Goal: Task Accomplishment & Management: Manage account settings

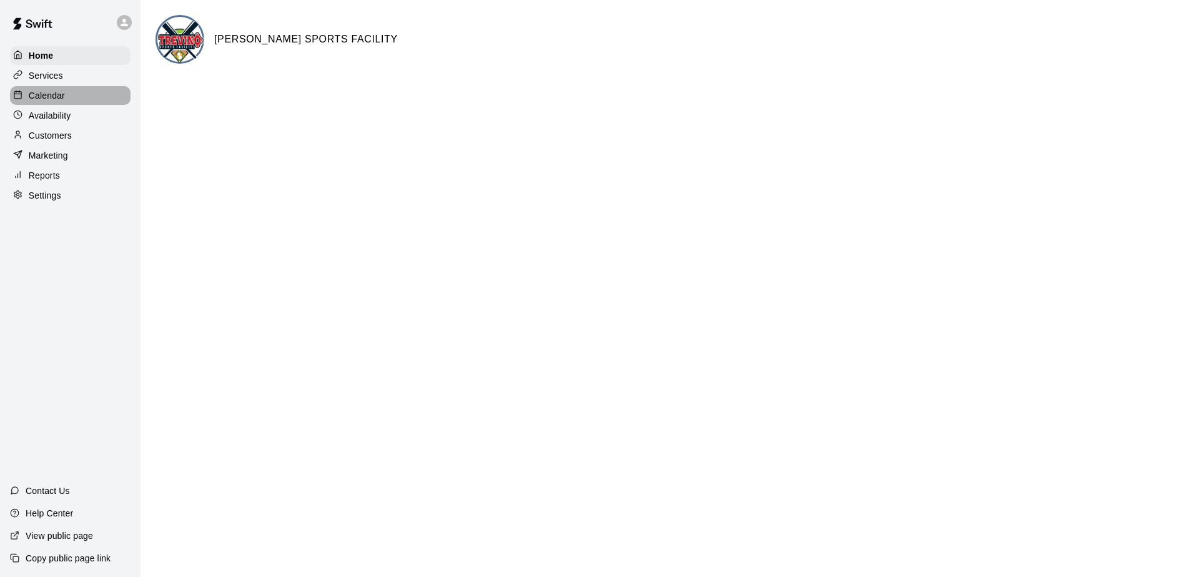
click at [47, 97] on p "Calendar" at bounding box center [47, 95] width 36 height 12
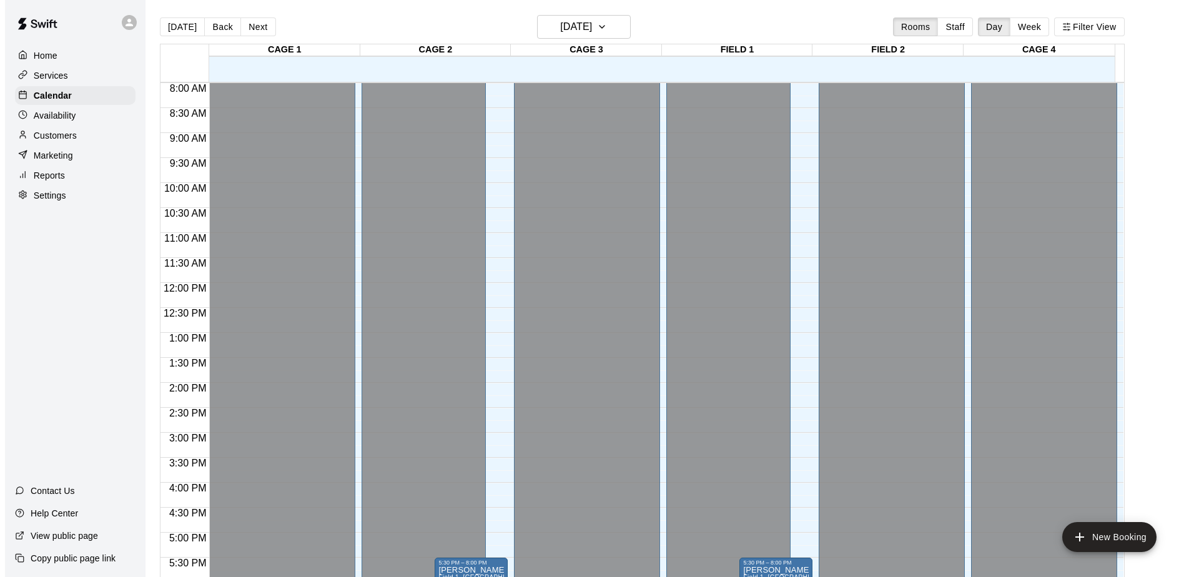
scroll to position [692, 0]
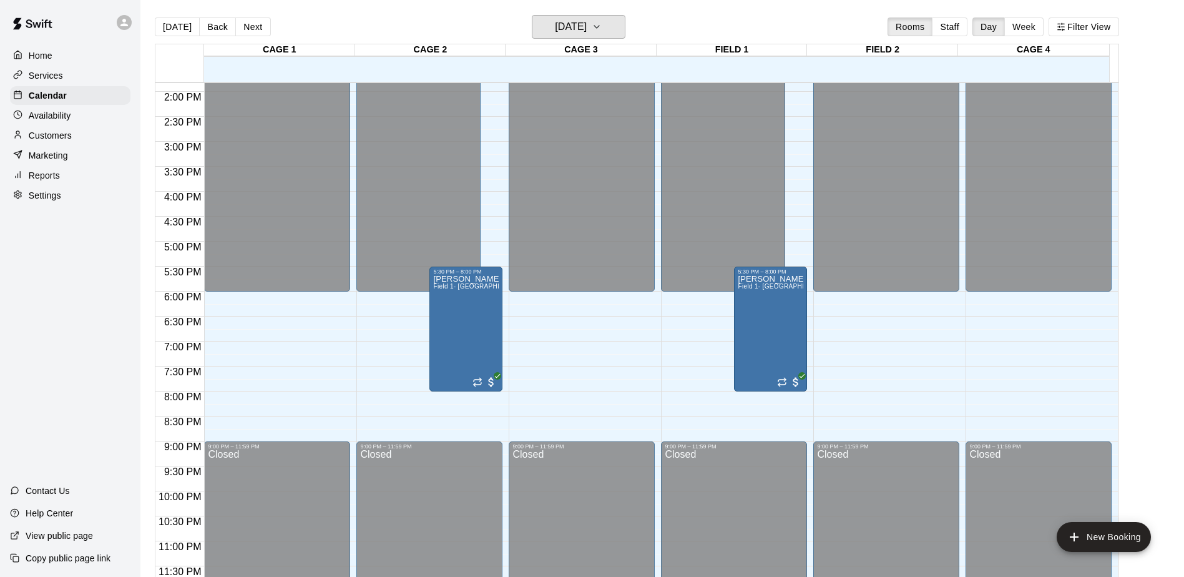
click at [602, 23] on icon "button" at bounding box center [597, 26] width 10 height 15
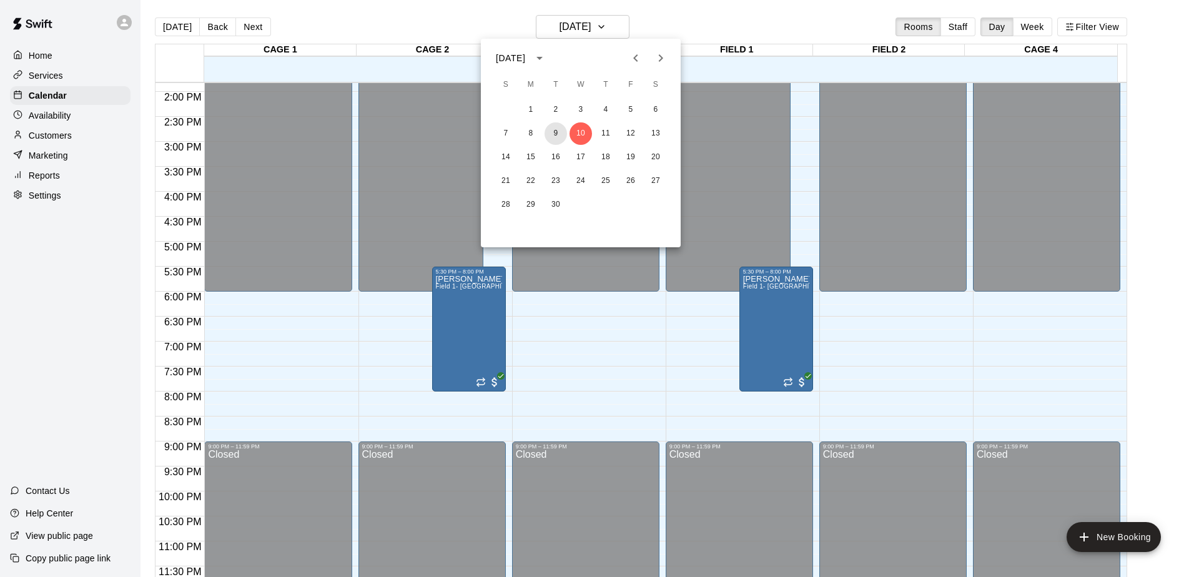
click at [554, 137] on button "9" at bounding box center [555, 133] width 22 height 22
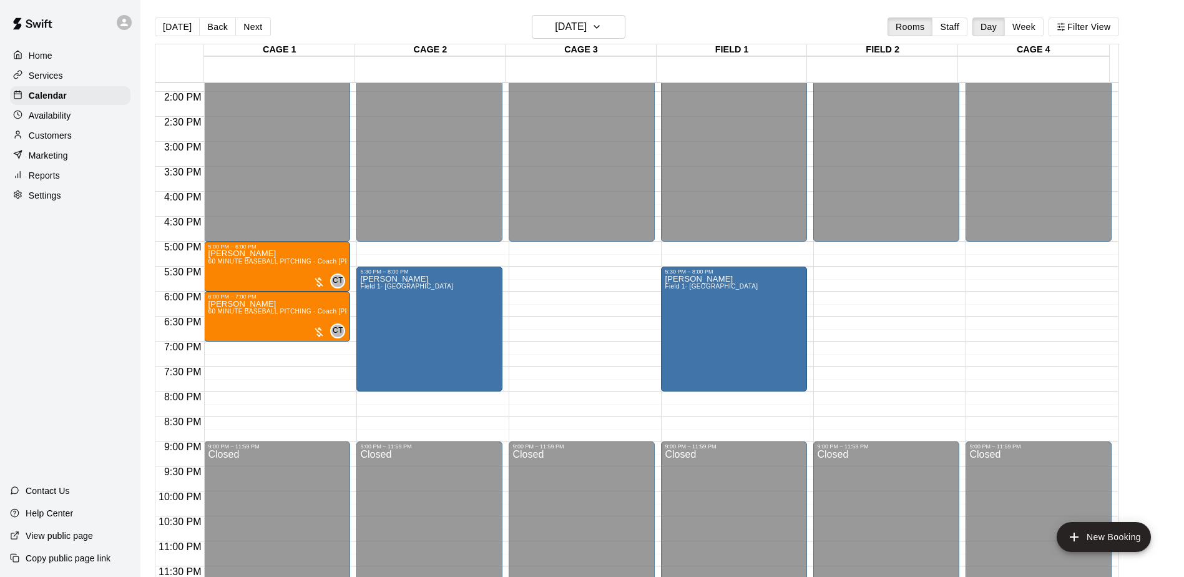
click at [257, 262] on span "60 MINUTE BASEBALL PITCHING - Coach [PERSON_NAME]" at bounding box center [300, 261] width 184 height 7
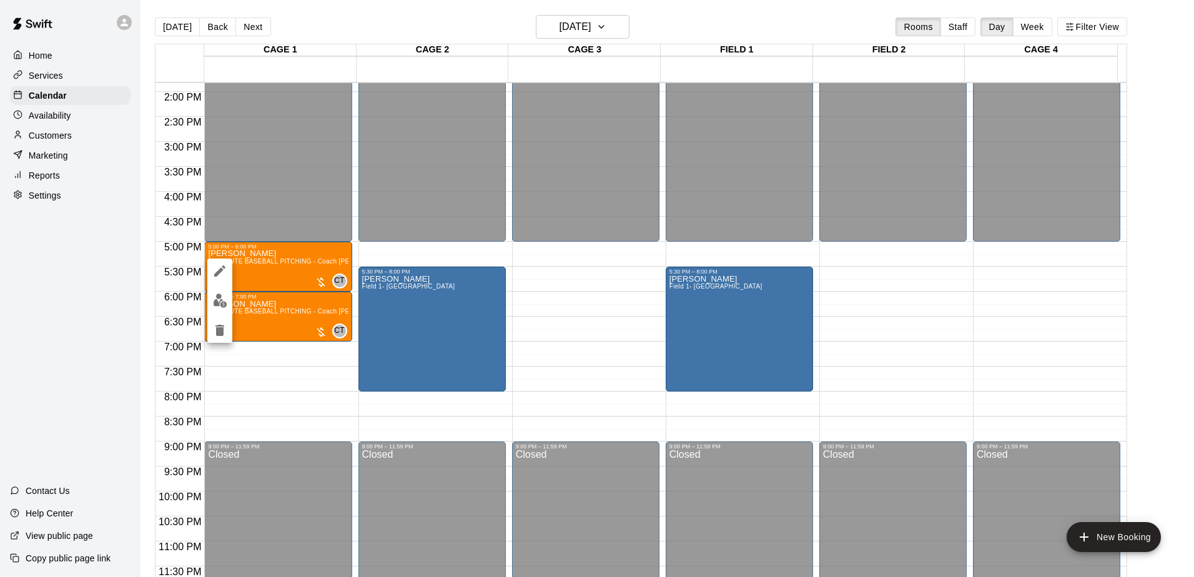
click at [224, 305] on img "edit" at bounding box center [220, 300] width 14 height 14
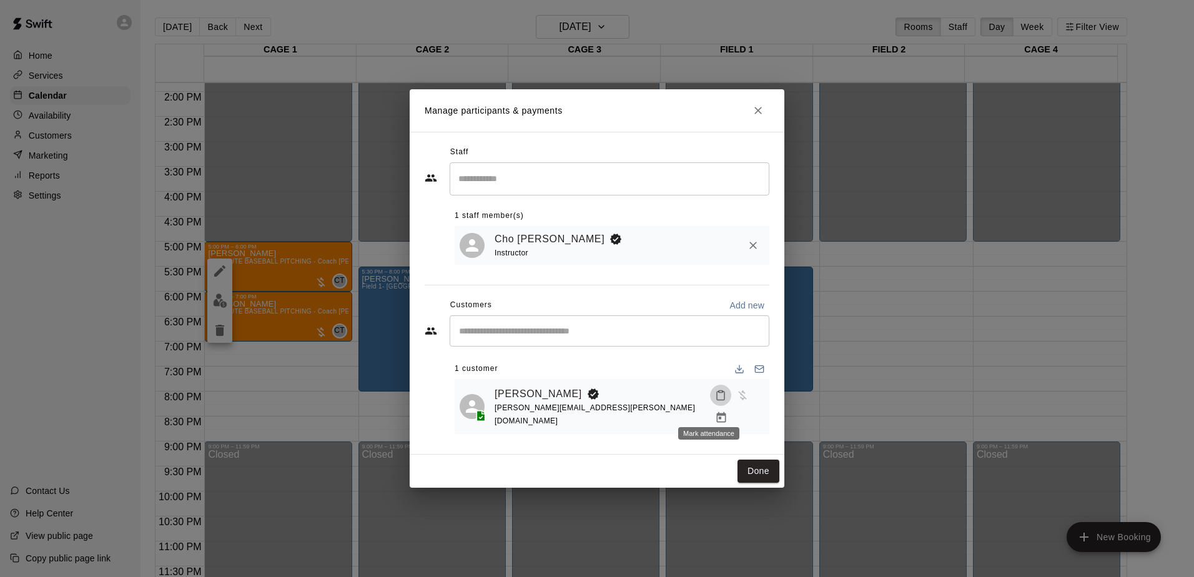
click at [715, 401] on icon "Mark attendance" at bounding box center [720, 395] width 11 height 11
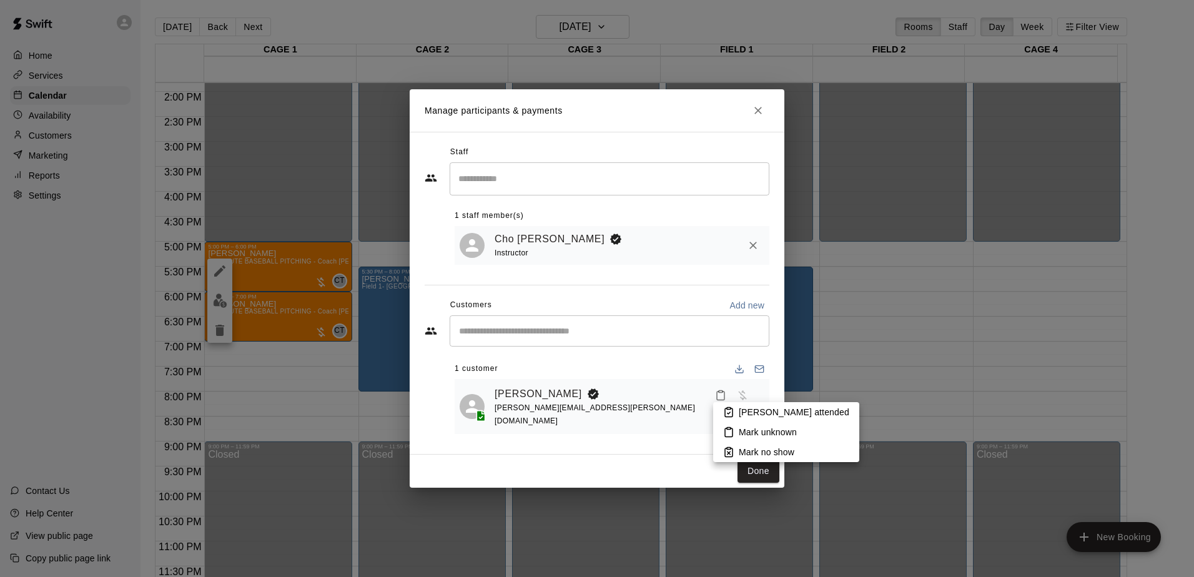
click at [725, 413] on icon at bounding box center [728, 411] width 11 height 11
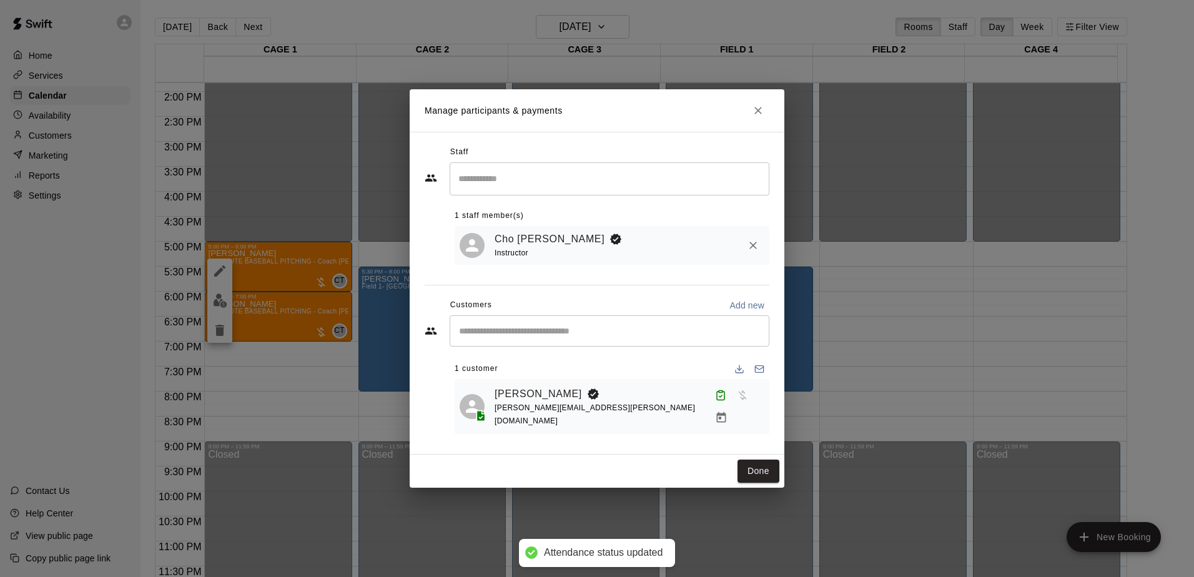
click at [727, 411] on icon "Manage bookings & payment" at bounding box center [721, 417] width 12 height 12
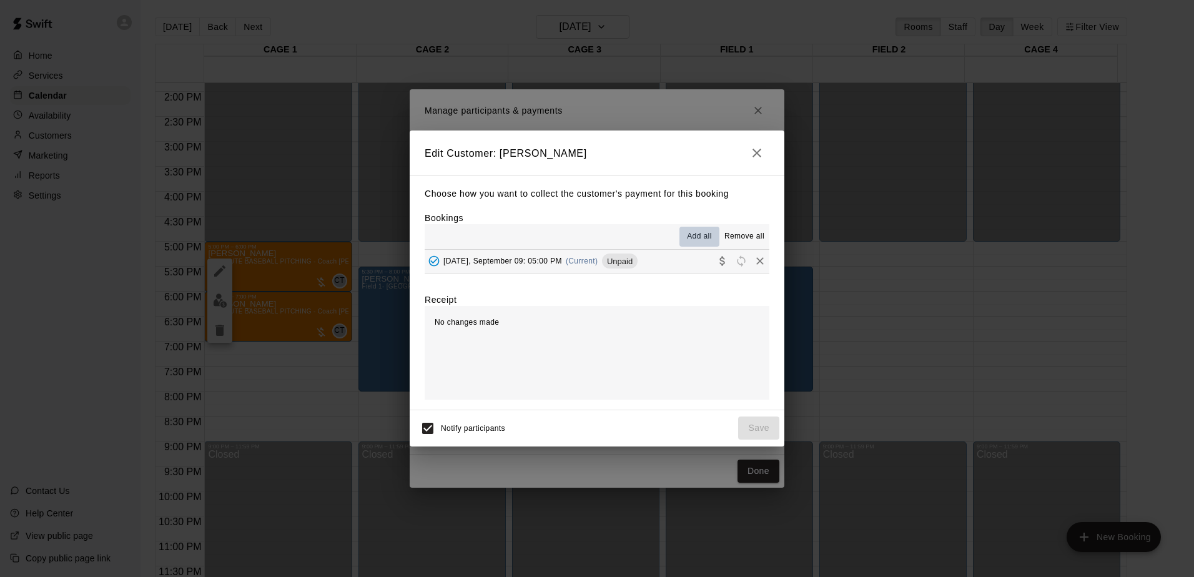
click at [699, 232] on span "Add all" at bounding box center [699, 236] width 25 height 12
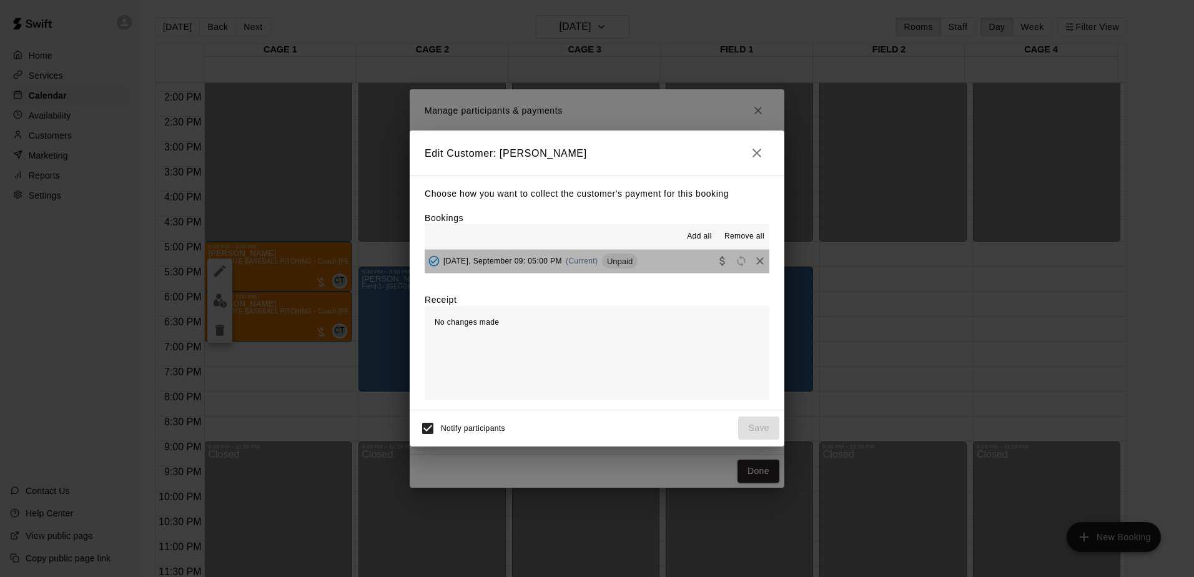
click at [615, 264] on span "Unpaid" at bounding box center [620, 261] width 36 height 9
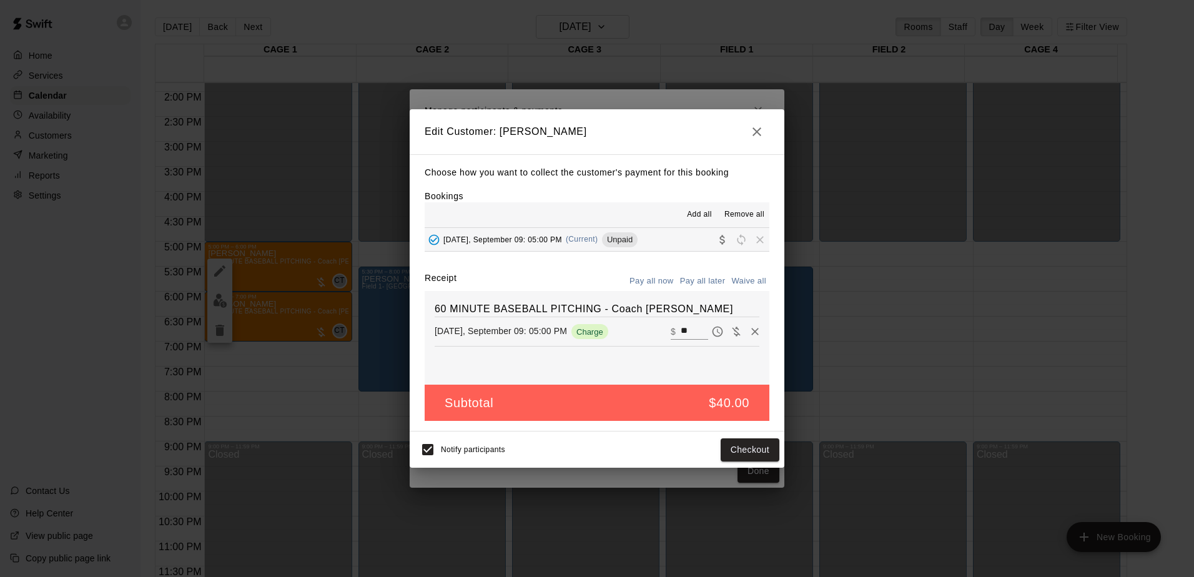
click at [757, 447] on button "Checkout" at bounding box center [749, 449] width 59 height 23
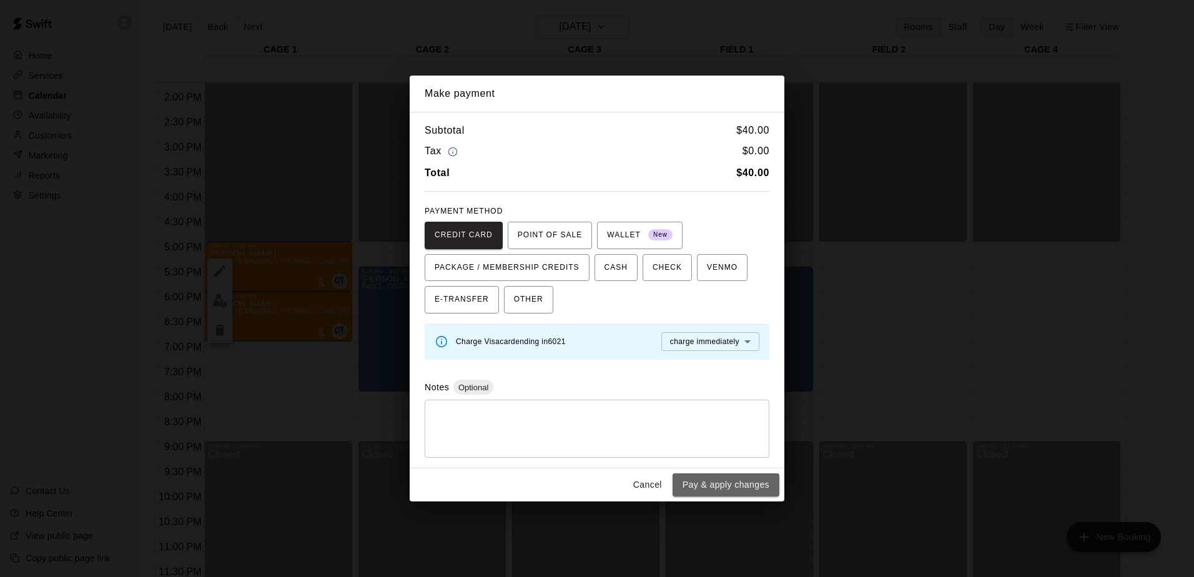
click at [744, 483] on button "Pay & apply changes" at bounding box center [725, 484] width 107 height 23
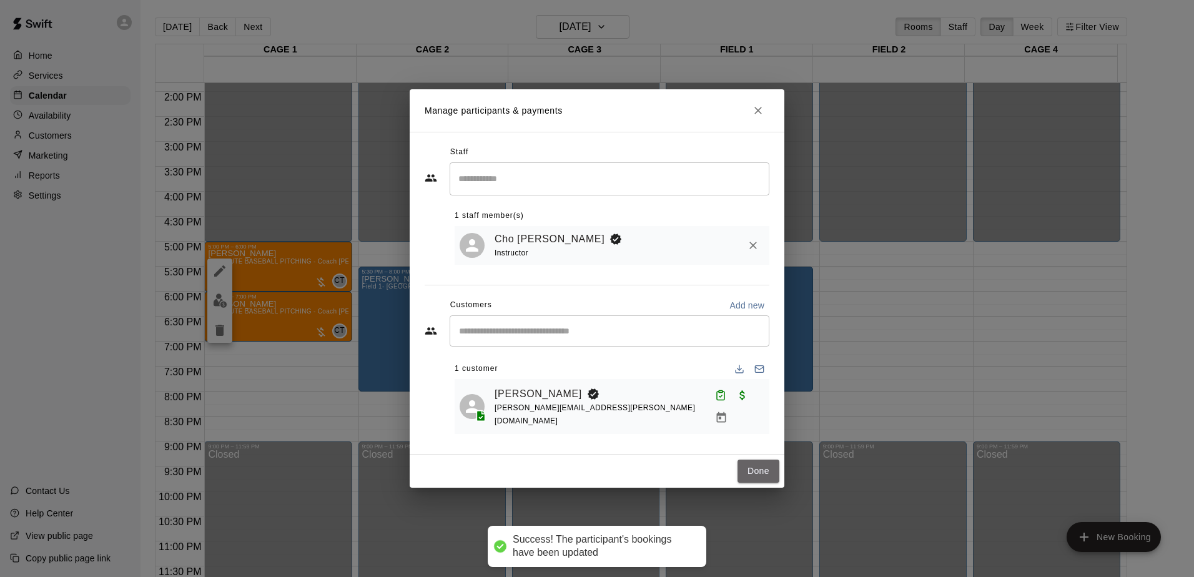
click at [746, 461] on button "Done" at bounding box center [758, 470] width 42 height 23
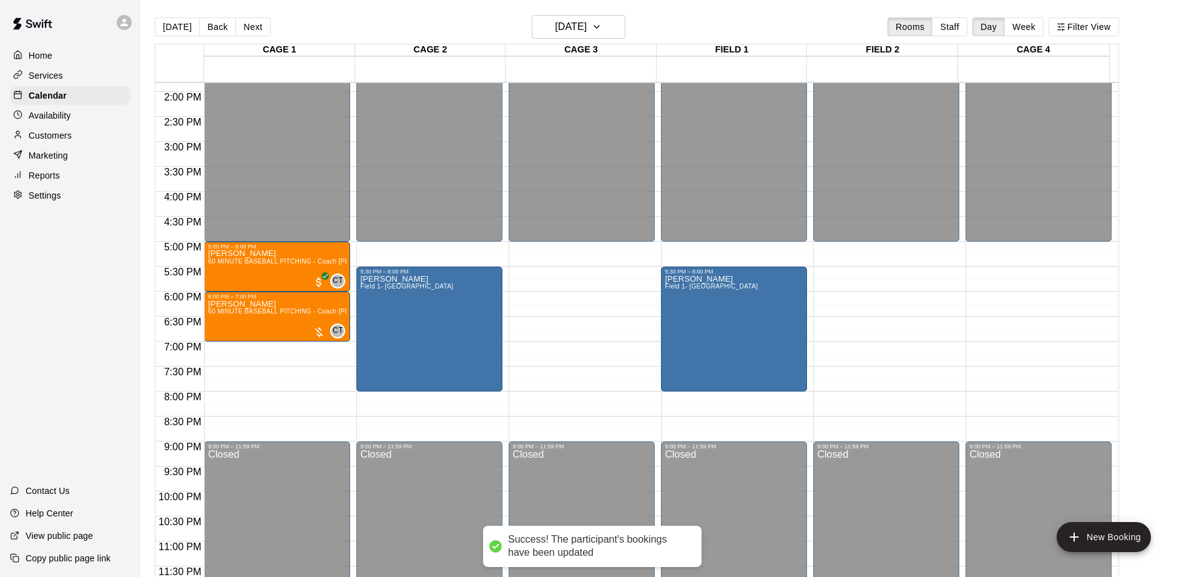
click at [250, 322] on div "[PERSON_NAME] 60 MINUTE BASEBALL PITCHING - Coach [PERSON_NAME]" at bounding box center [277, 588] width 139 height 577
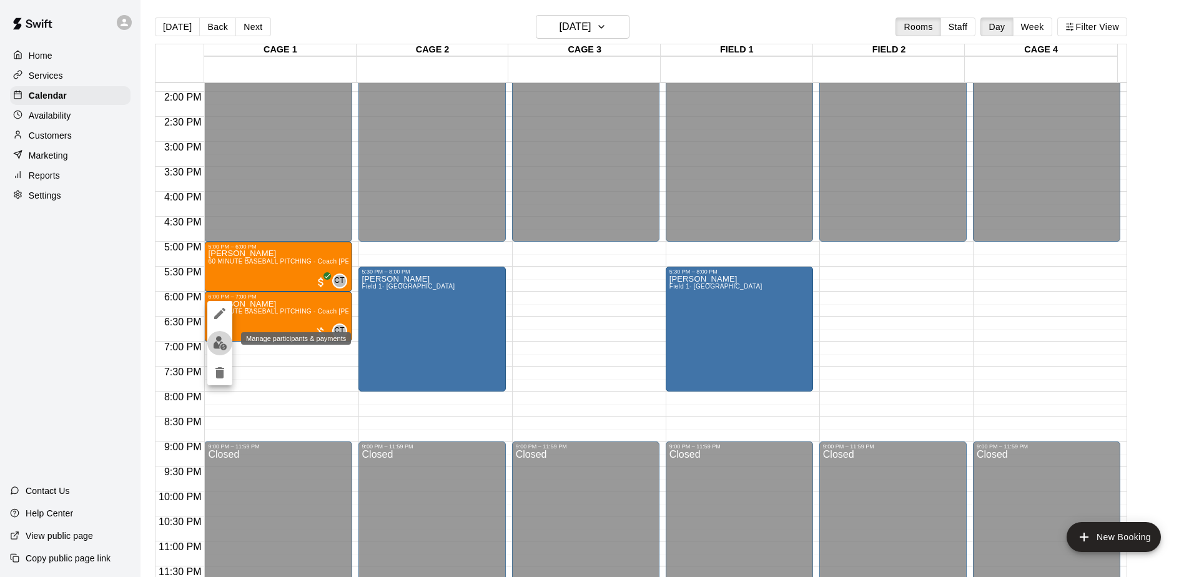
click at [223, 345] on img "edit" at bounding box center [220, 343] width 14 height 14
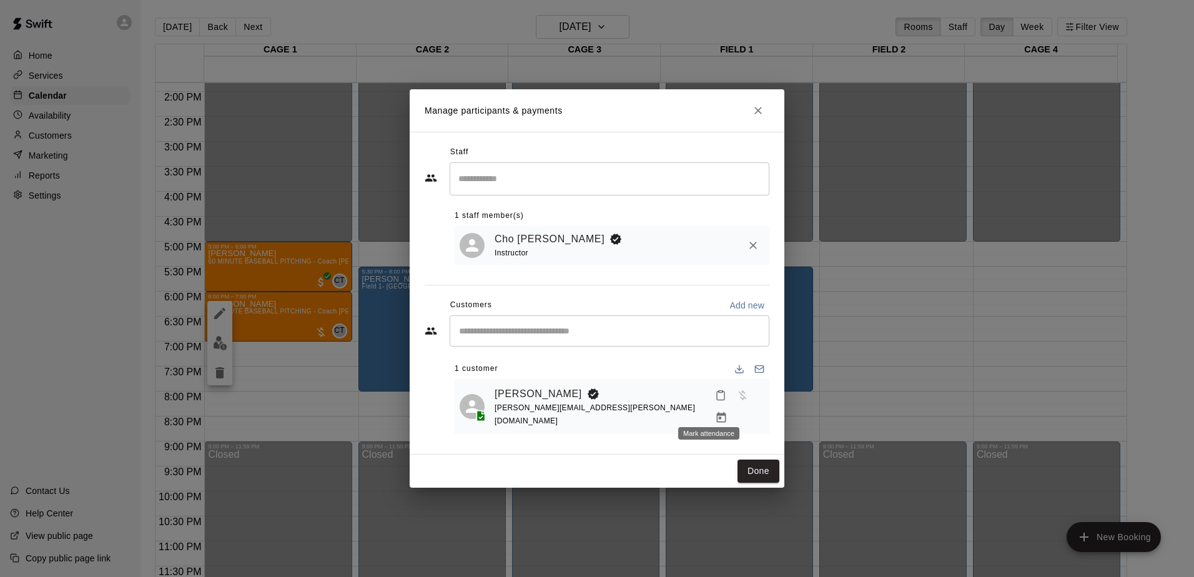
click at [715, 401] on icon "Mark attendance" at bounding box center [720, 395] width 11 height 11
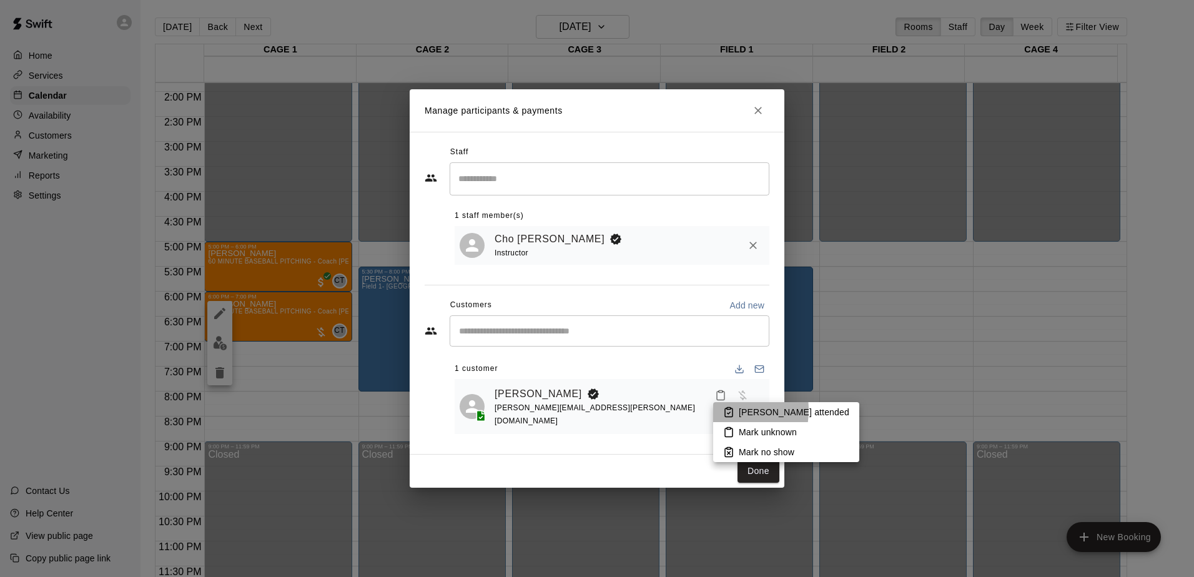
click at [725, 410] on icon at bounding box center [728, 411] width 11 height 11
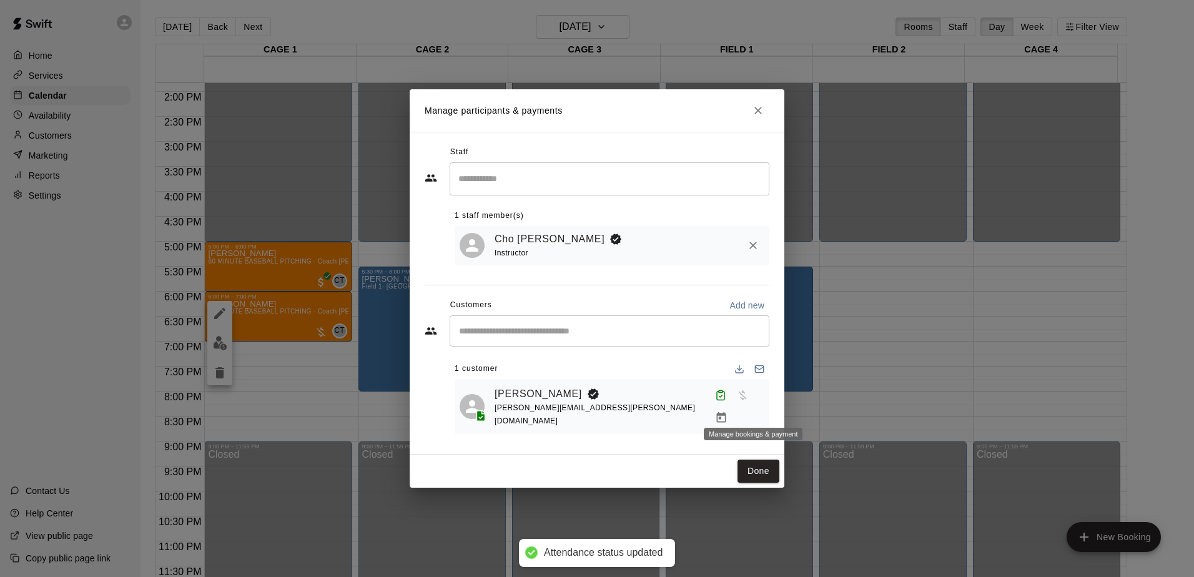
click at [726, 412] on icon "Manage bookings & payment" at bounding box center [721, 417] width 9 height 11
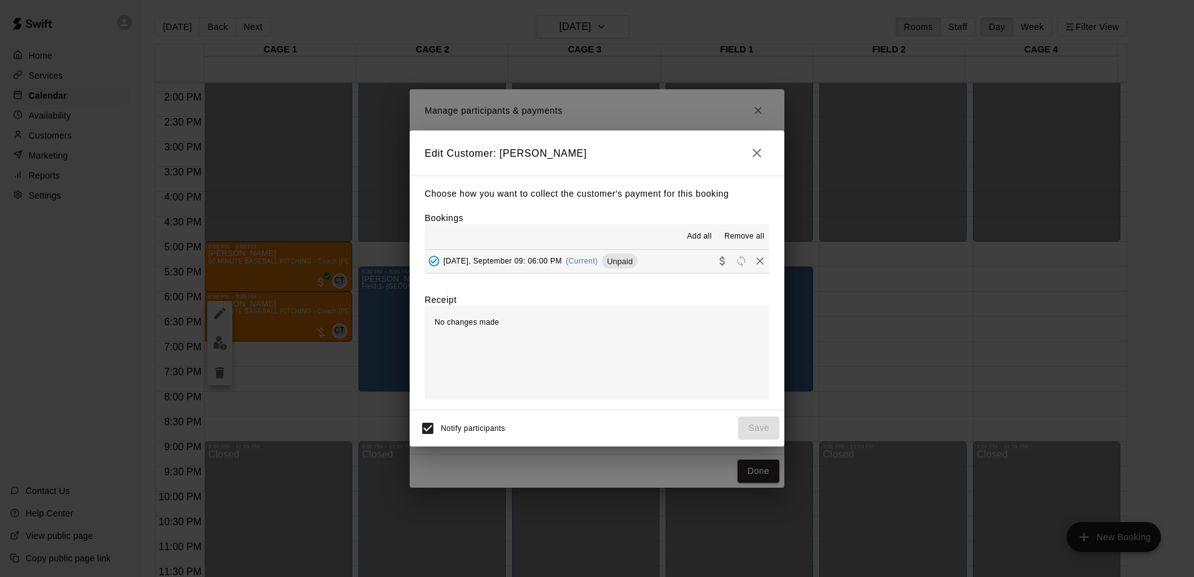
click at [622, 262] on span "Unpaid" at bounding box center [620, 261] width 36 height 9
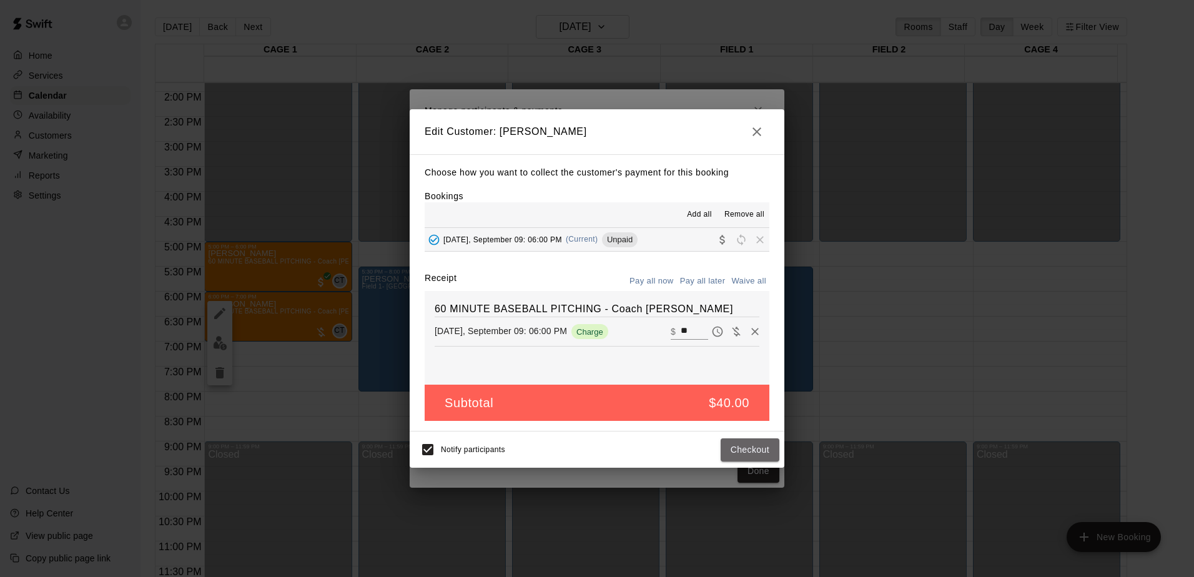
click at [744, 456] on button "Checkout" at bounding box center [749, 449] width 59 height 23
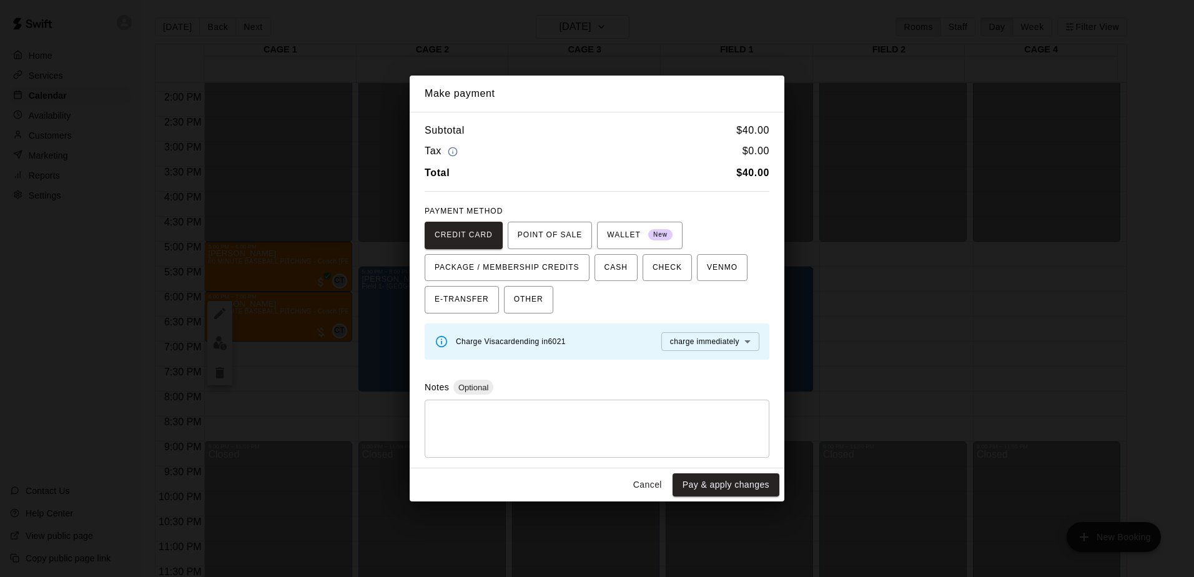
click at [747, 484] on button "Pay & apply changes" at bounding box center [725, 484] width 107 height 23
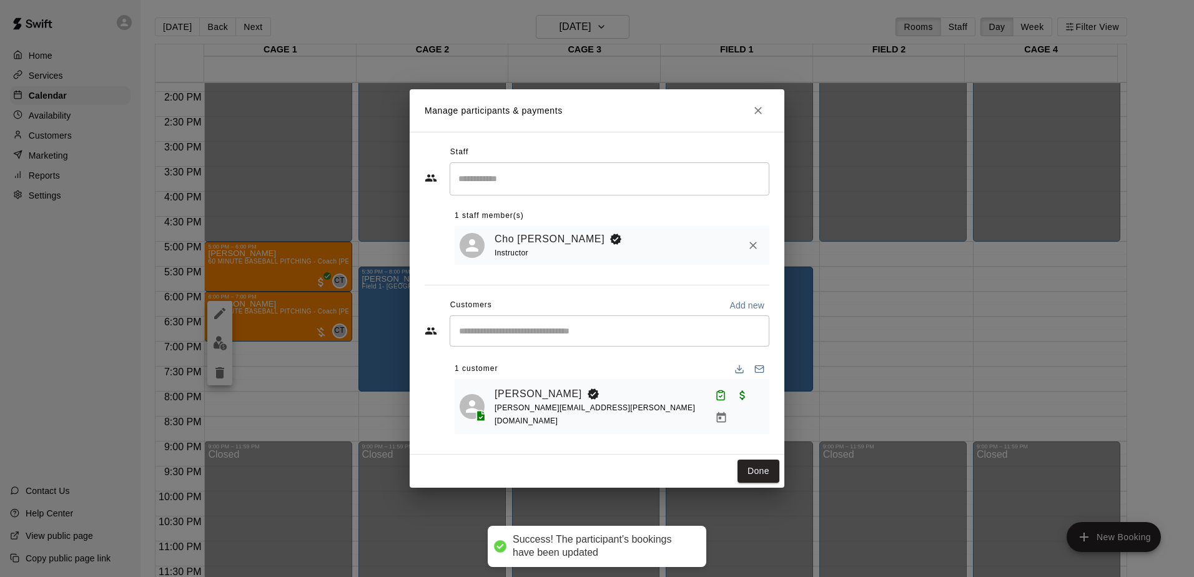
drag, startPoint x: 755, startPoint y: 470, endPoint x: 702, endPoint y: 449, distance: 57.5
click at [755, 470] on button "Done" at bounding box center [758, 470] width 42 height 23
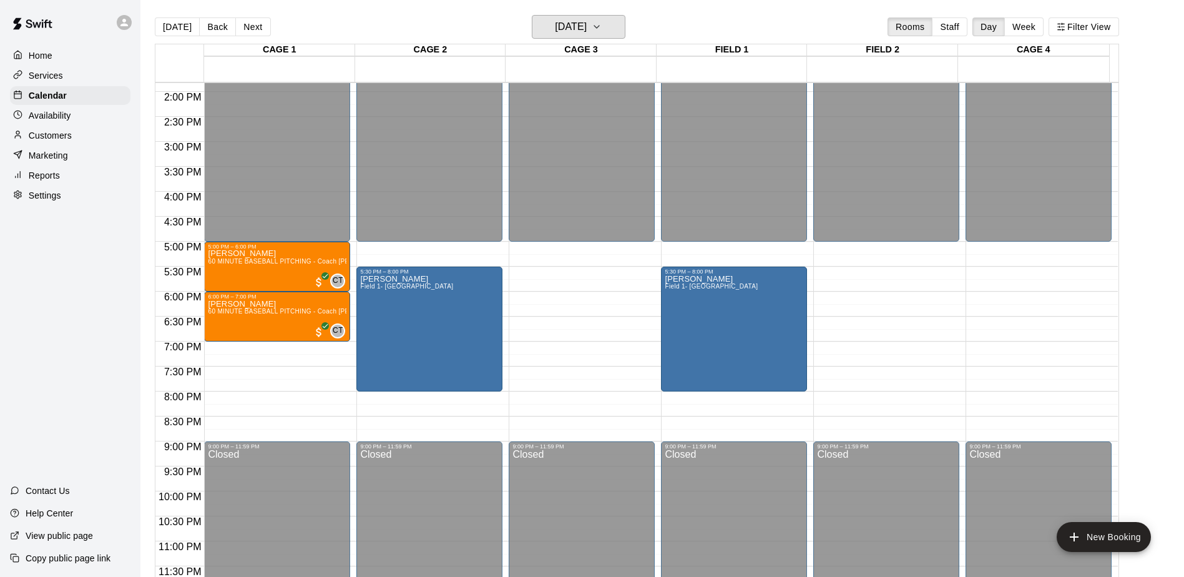
click at [573, 21] on h6 "[DATE]" at bounding box center [571, 26] width 32 height 17
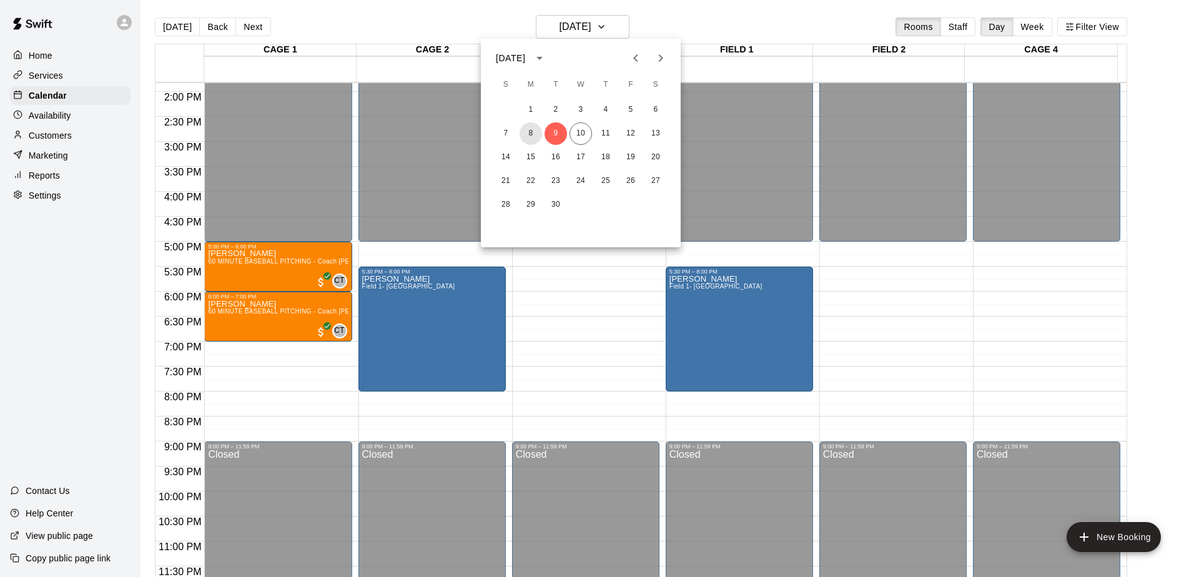
click at [534, 135] on button "8" at bounding box center [530, 133] width 22 height 22
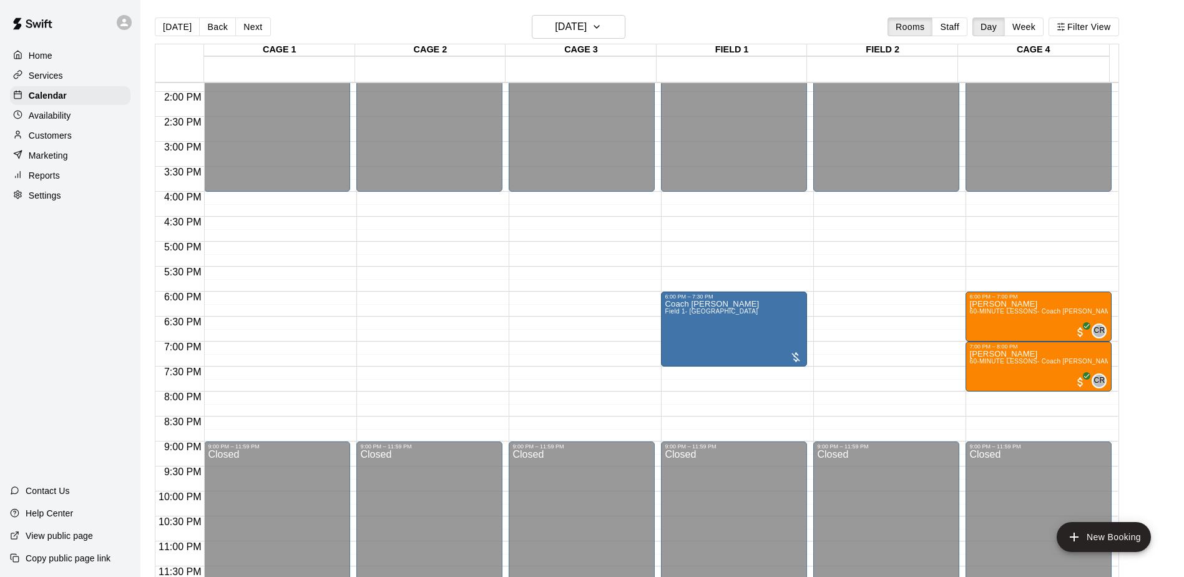
click at [723, 317] on div "Coach [PERSON_NAME] 1- Big Field" at bounding box center [734, 588] width 139 height 577
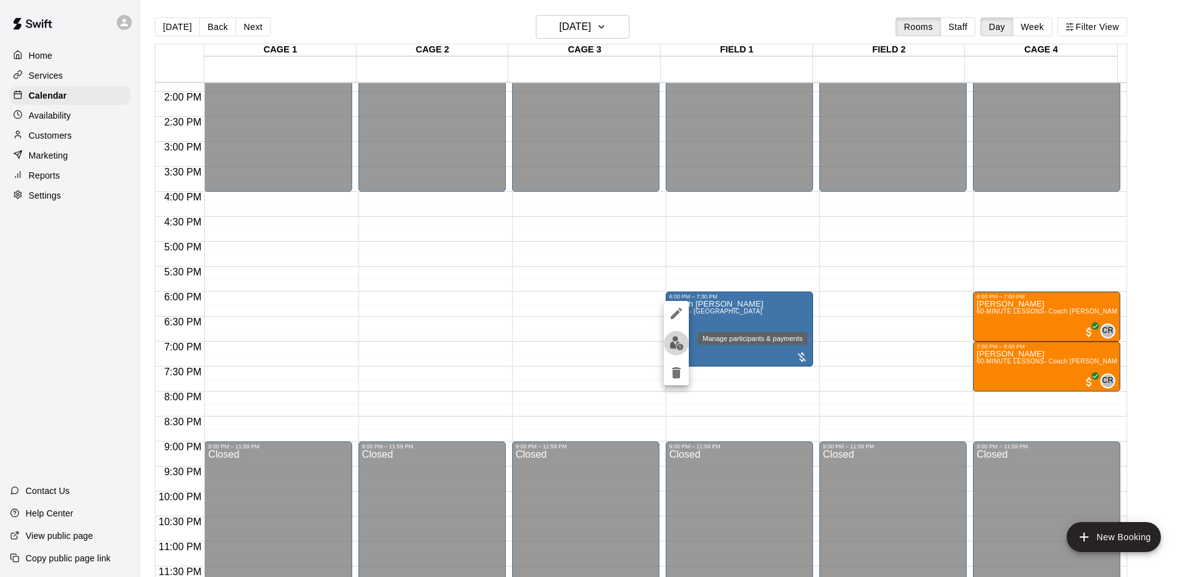
click at [676, 342] on img "edit" at bounding box center [676, 343] width 14 height 14
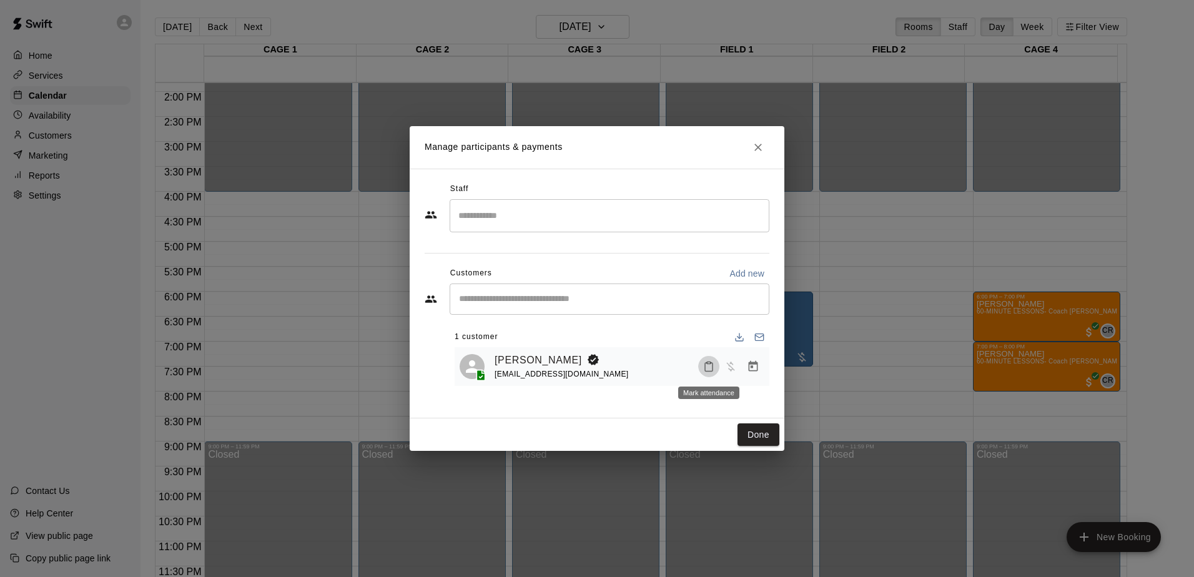
click at [706, 369] on icon "Mark attendance" at bounding box center [708, 366] width 11 height 11
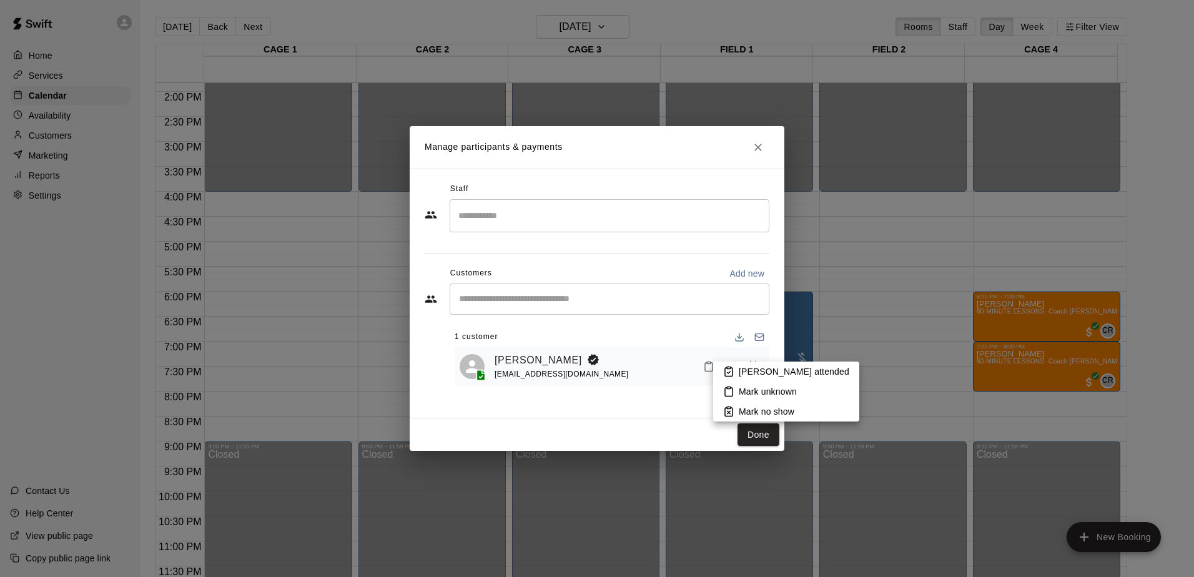
click at [721, 370] on li "[PERSON_NAME] attended" at bounding box center [786, 371] width 146 height 20
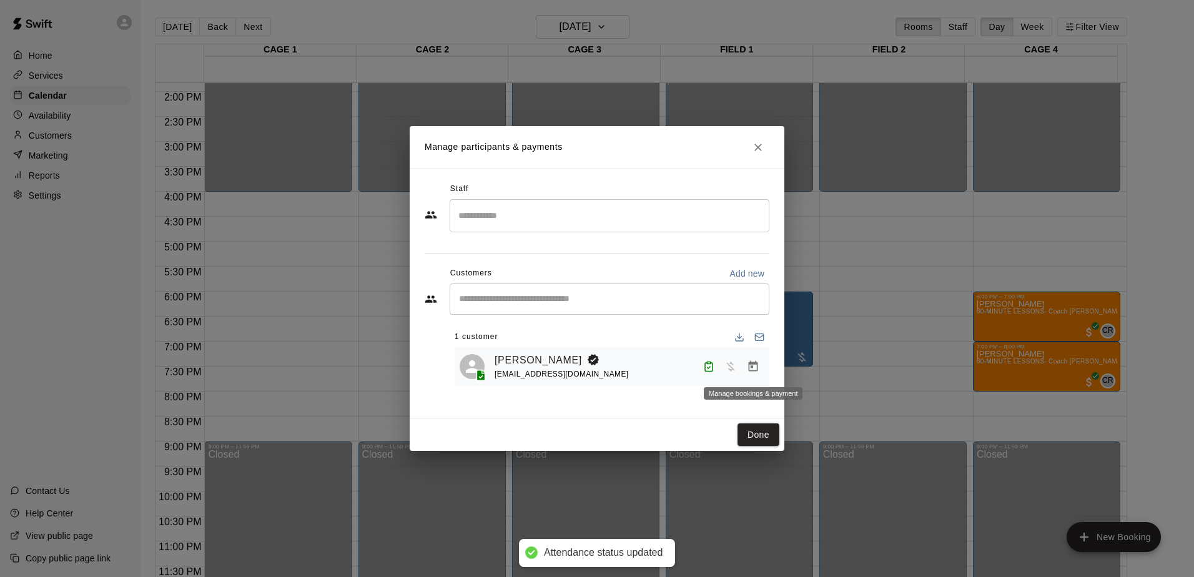
click at [751, 360] on button "Manage bookings & payment" at bounding box center [753, 366] width 22 height 22
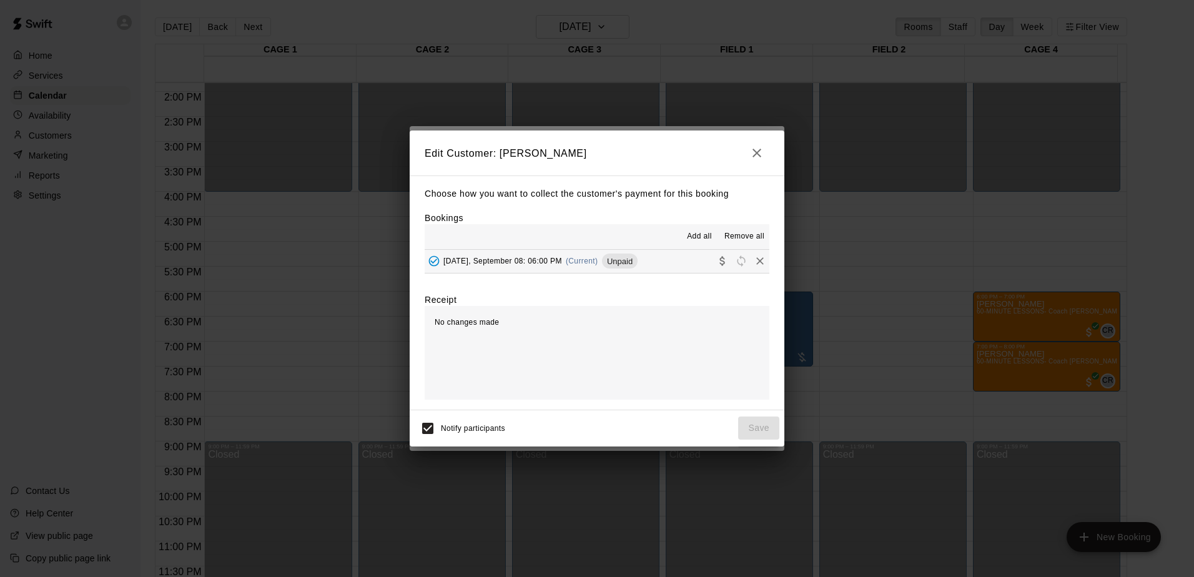
click at [610, 263] on span "Unpaid" at bounding box center [620, 261] width 36 height 9
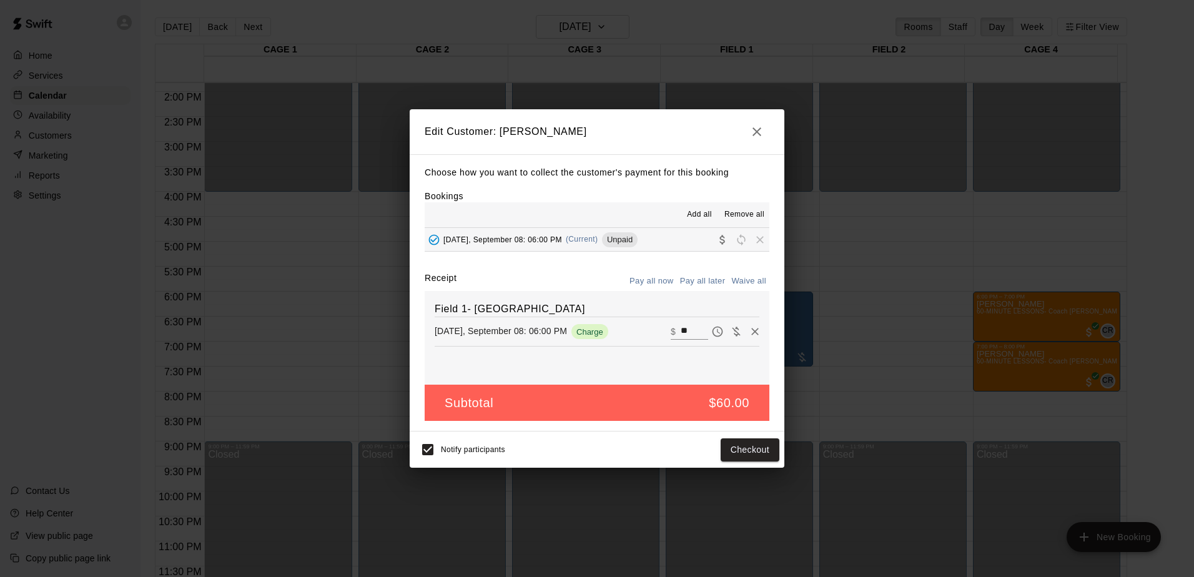
click at [747, 451] on button "Checkout" at bounding box center [749, 449] width 59 height 23
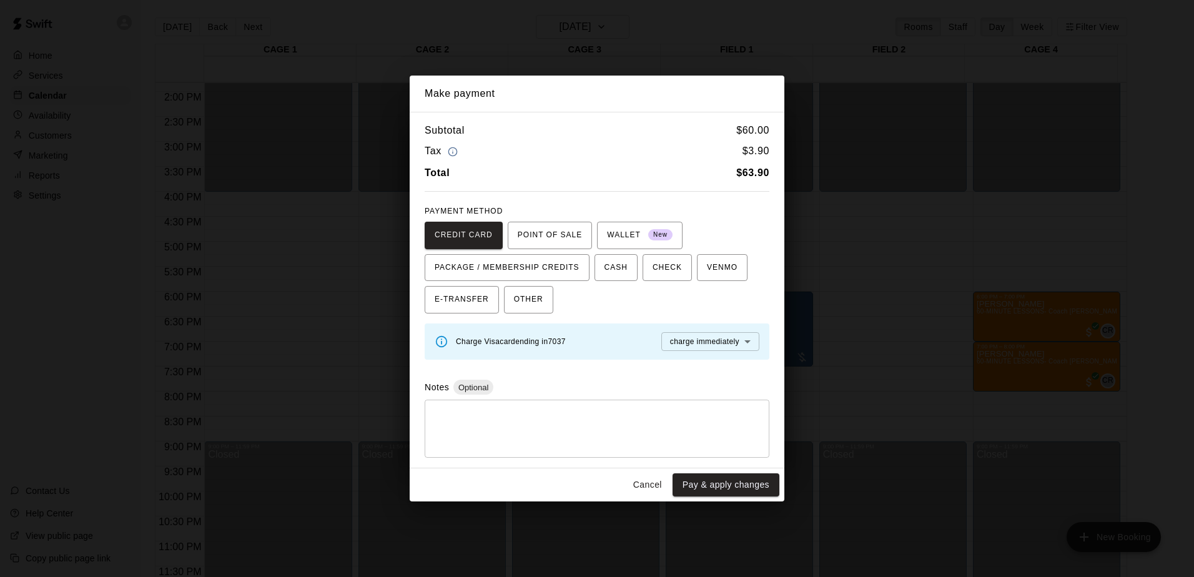
click at [704, 483] on button "Pay & apply changes" at bounding box center [725, 484] width 107 height 23
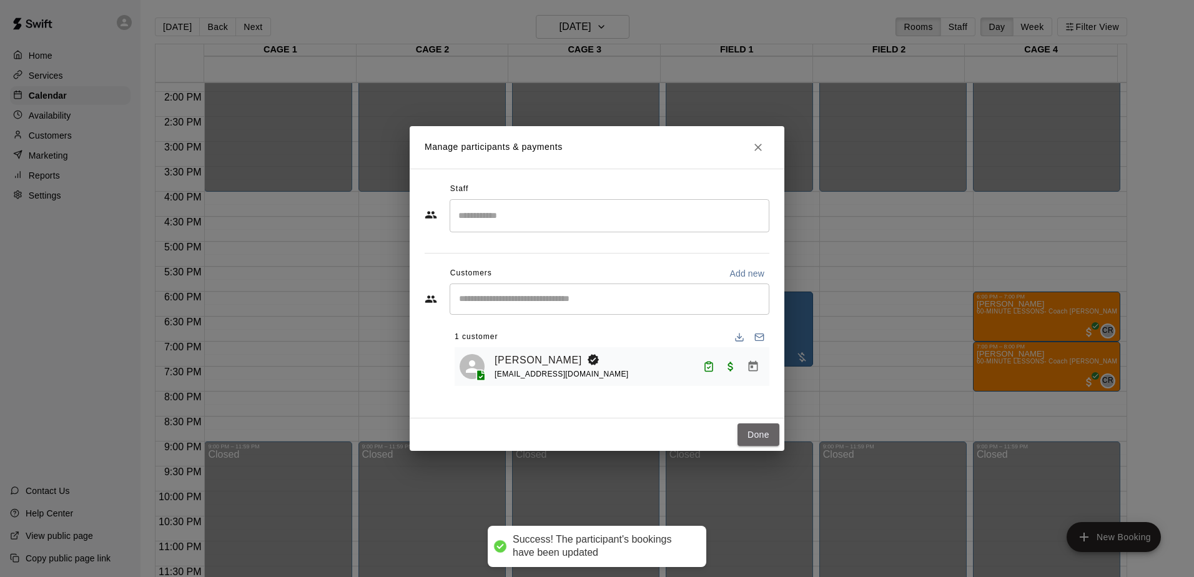
click at [765, 434] on button "Done" at bounding box center [758, 434] width 42 height 23
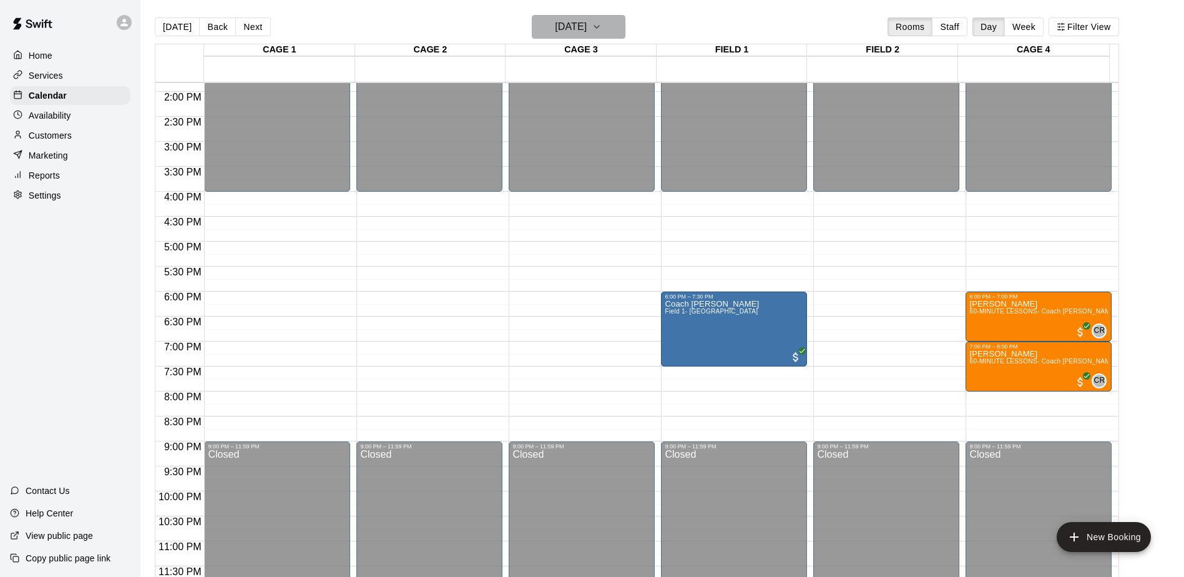
click at [587, 20] on h6 "[DATE]" at bounding box center [571, 26] width 32 height 17
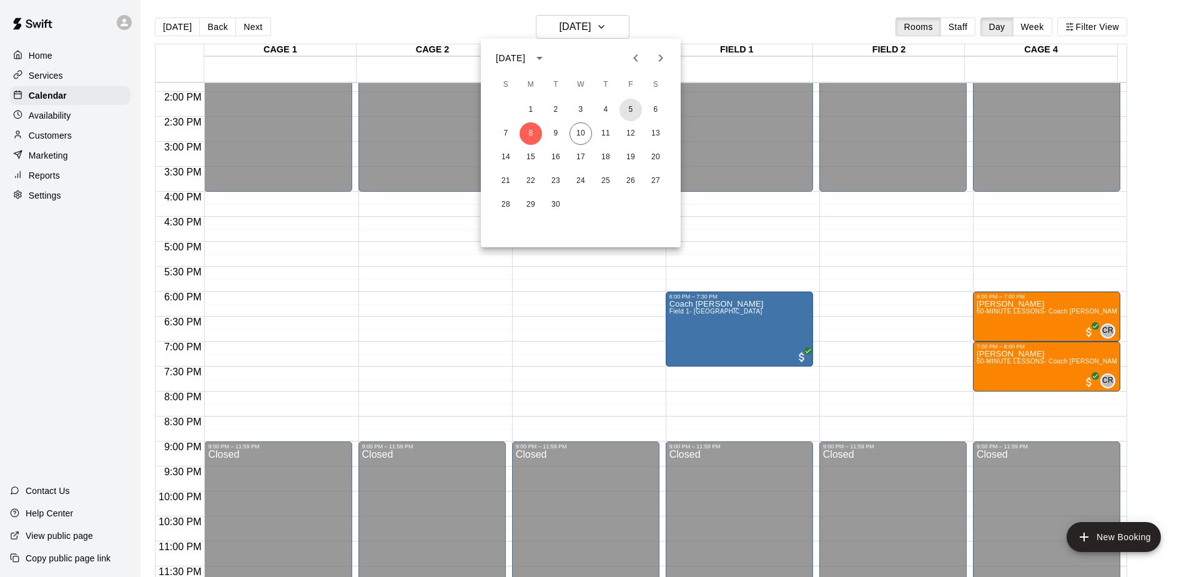
click at [634, 113] on button "5" at bounding box center [630, 110] width 22 height 22
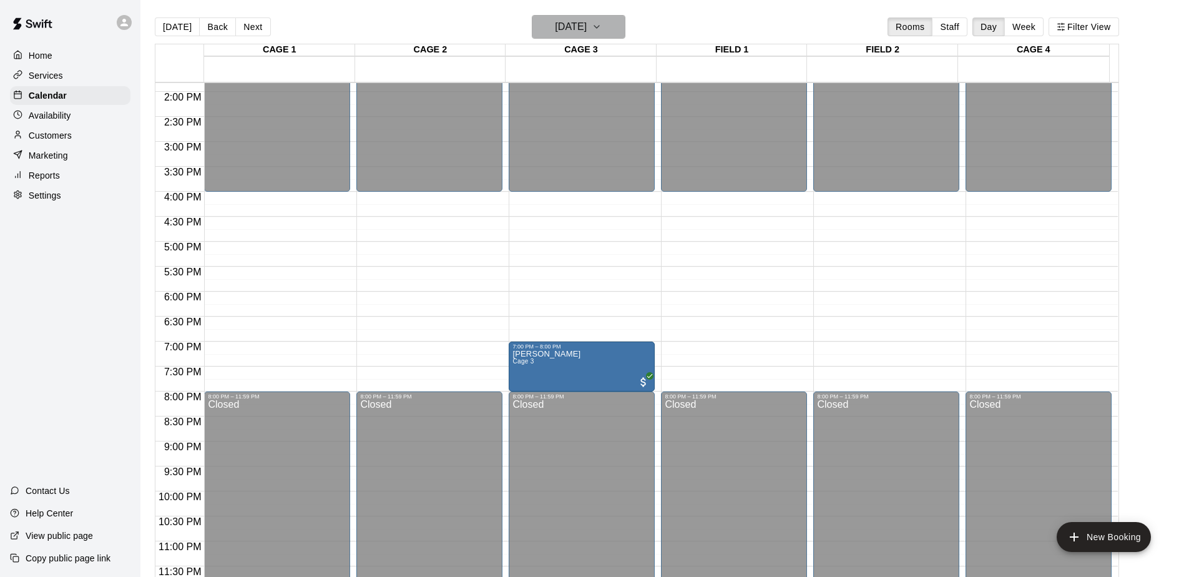
click at [602, 28] on icon "button" at bounding box center [597, 26] width 10 height 15
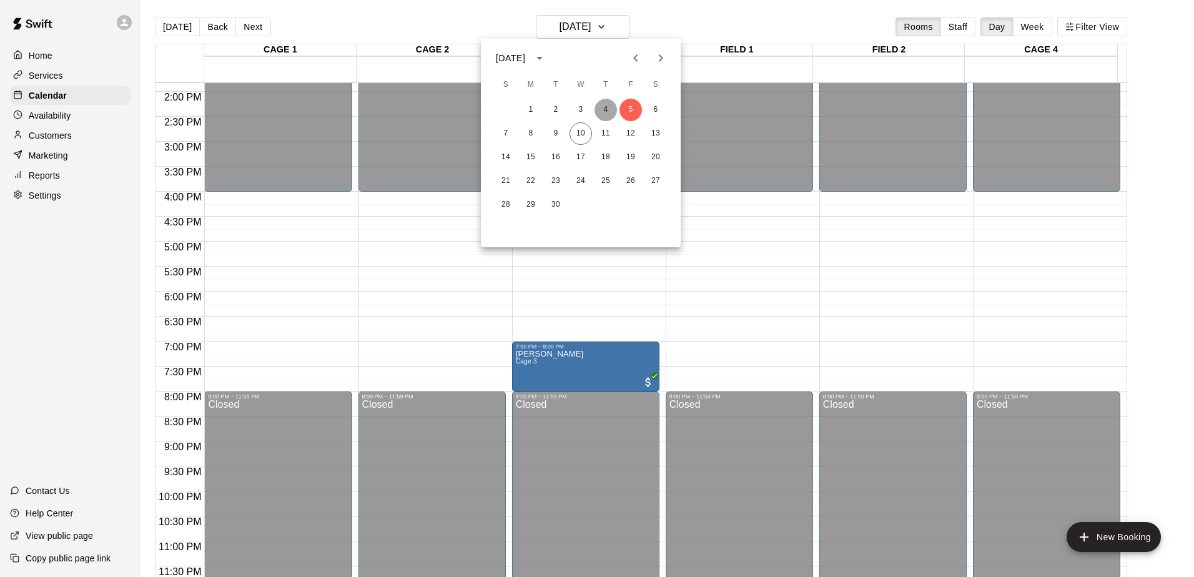
click at [609, 106] on button "4" at bounding box center [605, 110] width 22 height 22
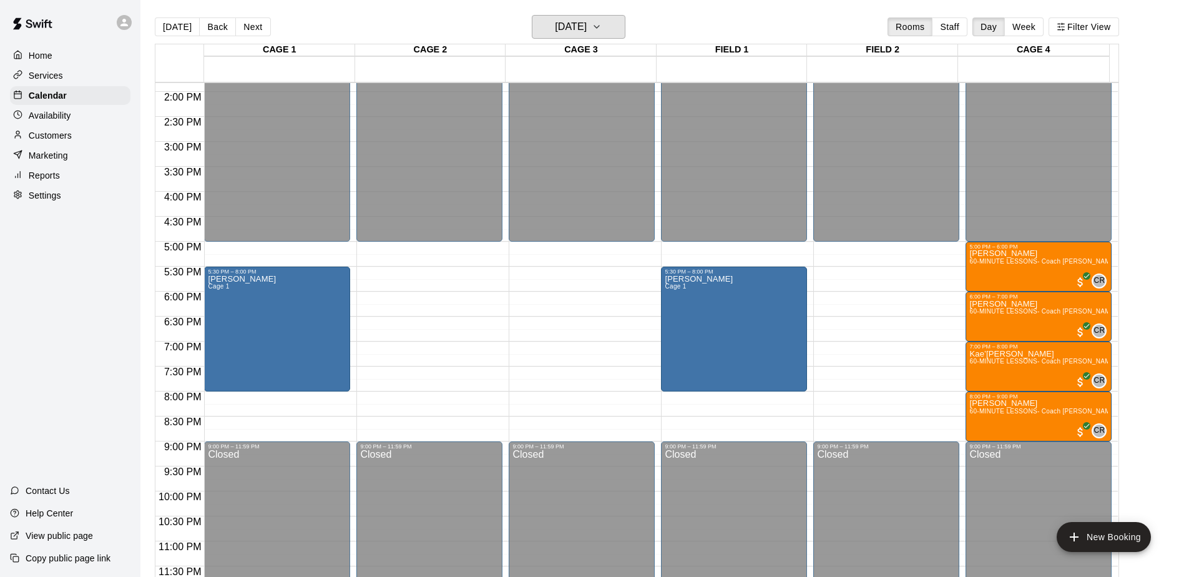
click at [587, 28] on h6 "[DATE]" at bounding box center [571, 26] width 32 height 17
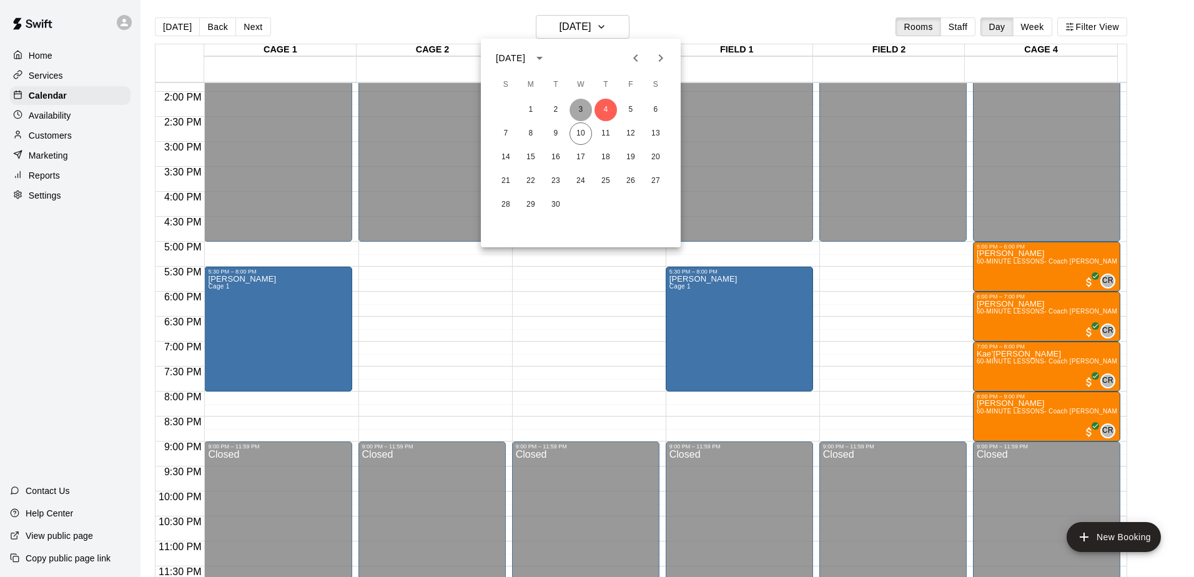
click at [574, 107] on button "3" at bounding box center [580, 110] width 22 height 22
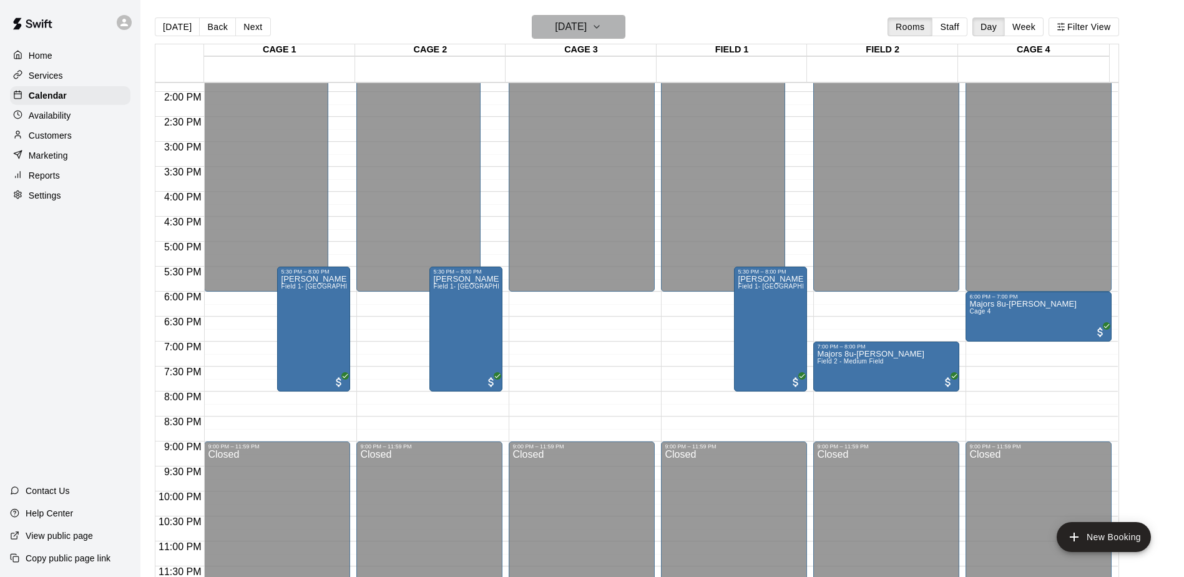
click at [567, 32] on h6 "[DATE]" at bounding box center [571, 26] width 32 height 17
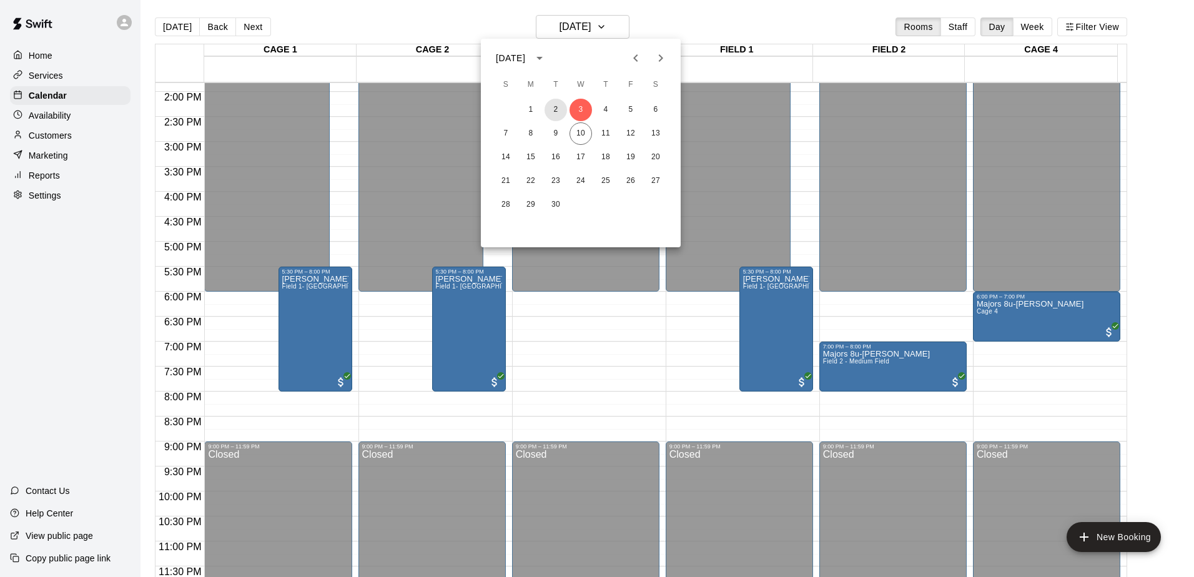
click at [553, 112] on button "2" at bounding box center [555, 110] width 22 height 22
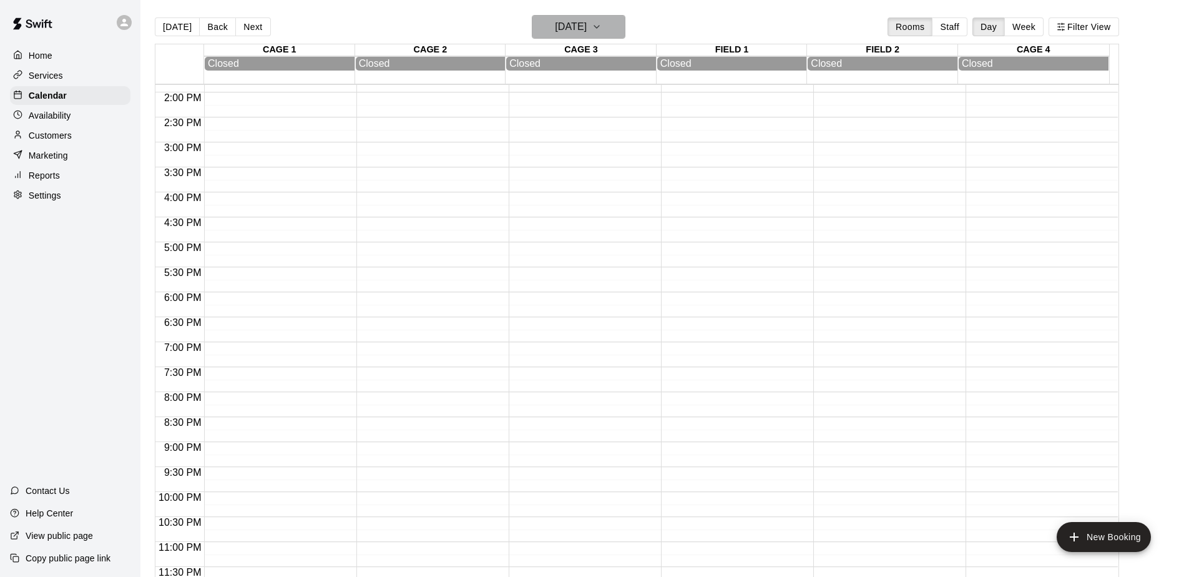
click at [567, 26] on h6 "[DATE]" at bounding box center [571, 26] width 32 height 17
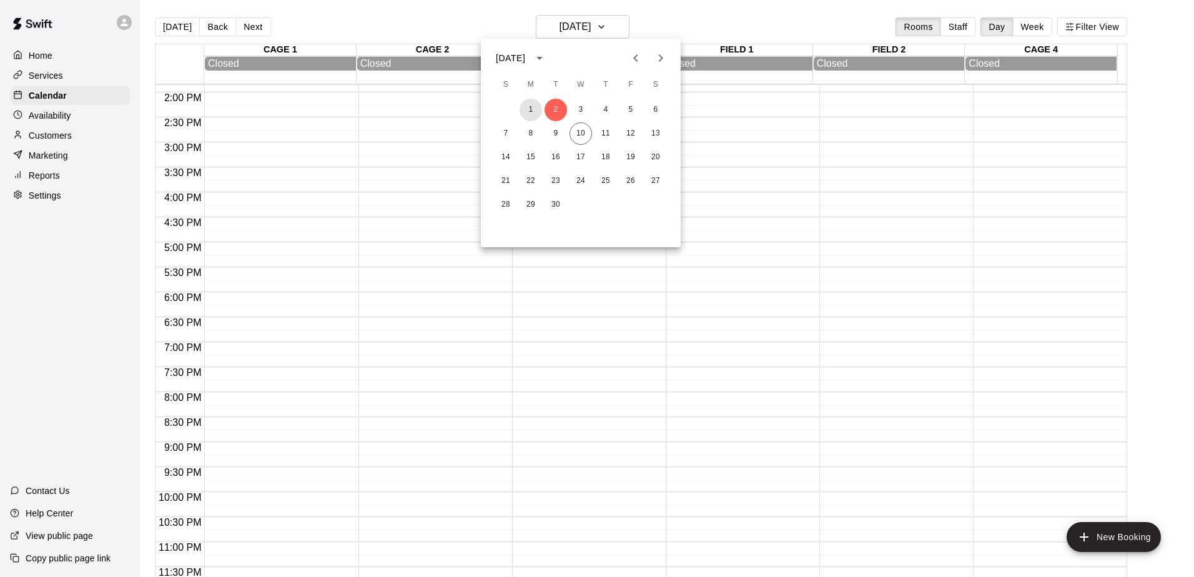
click at [531, 106] on button "1" at bounding box center [530, 110] width 22 height 22
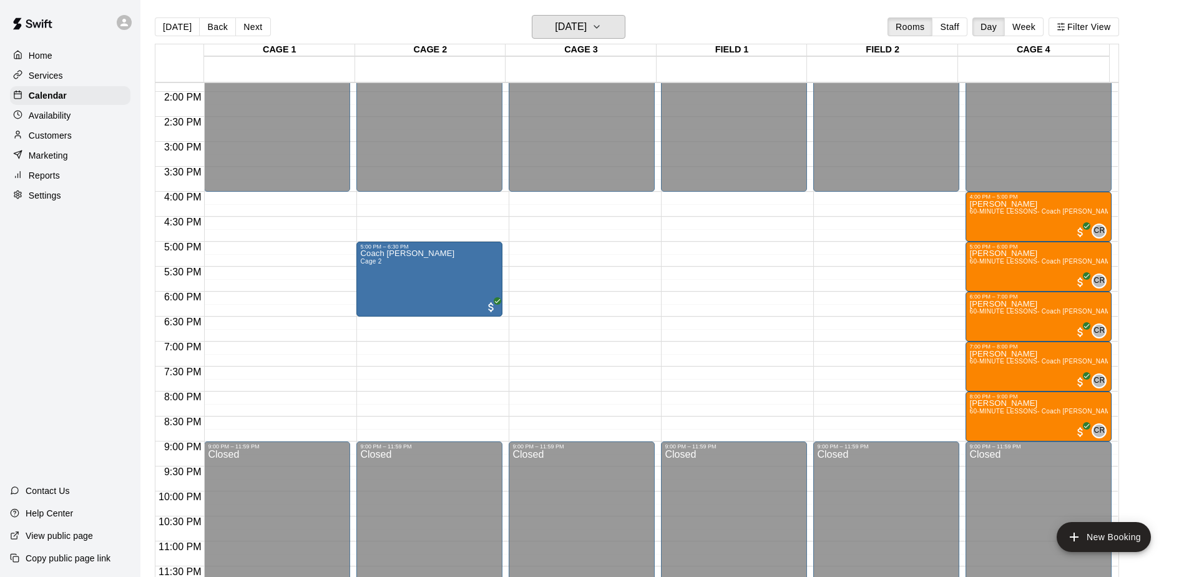
click at [585, 26] on h6 "[DATE]" at bounding box center [571, 26] width 32 height 17
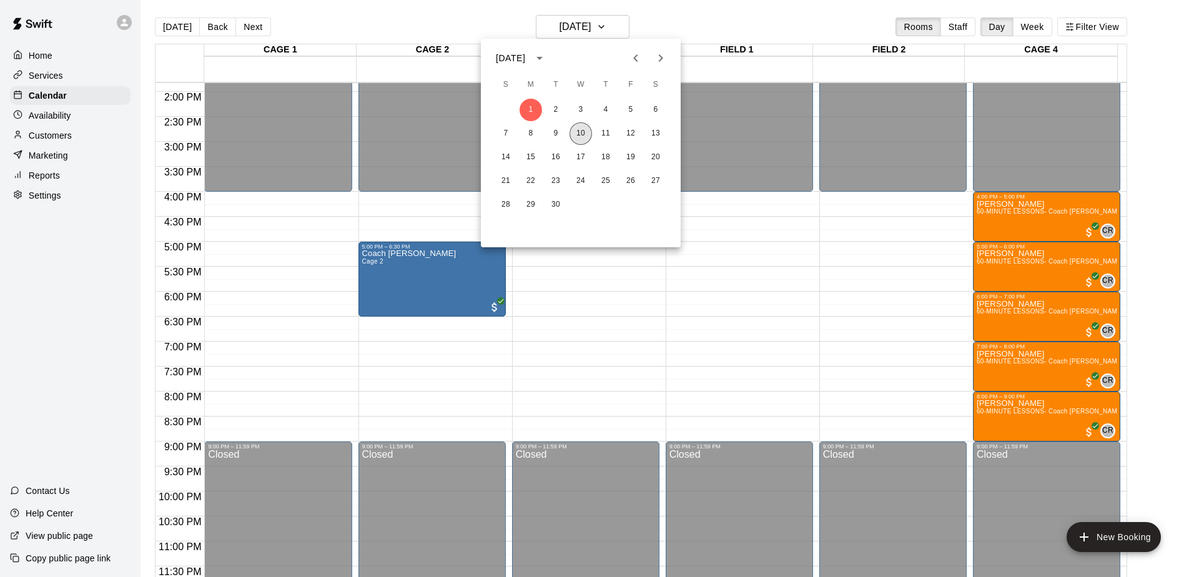
click at [584, 135] on button "10" at bounding box center [580, 133] width 22 height 22
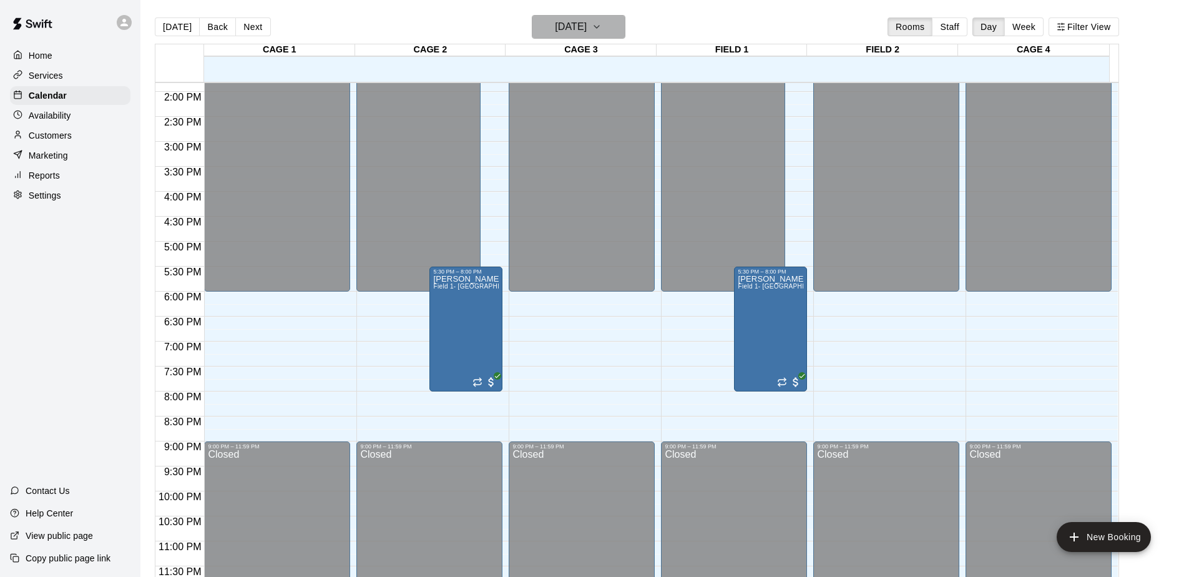
click at [587, 19] on h6 "[DATE]" at bounding box center [571, 26] width 32 height 17
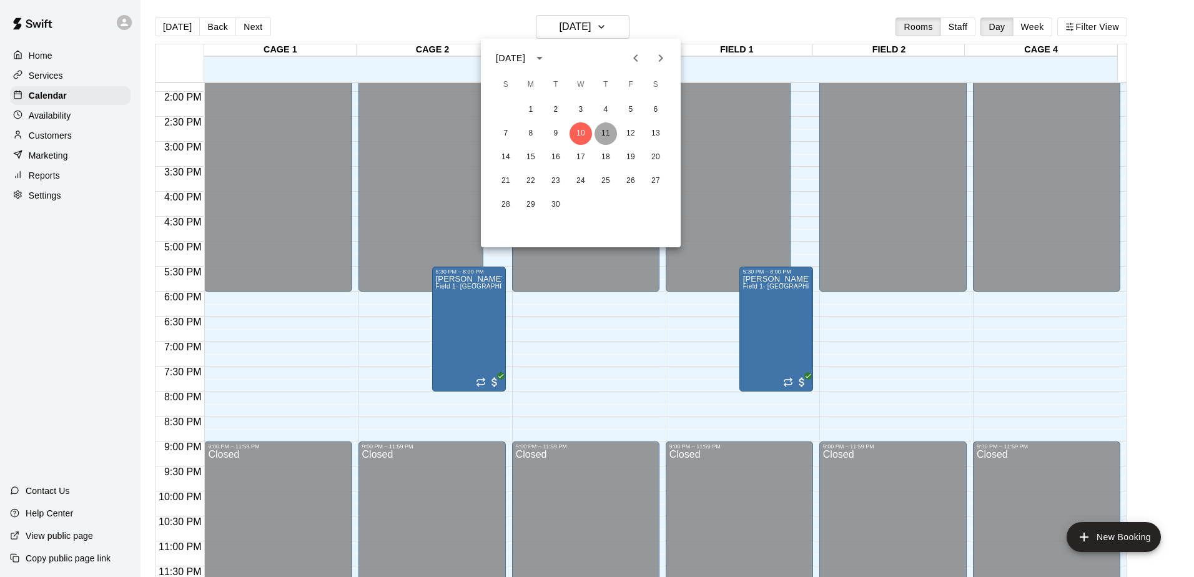
click at [605, 132] on button "11" at bounding box center [605, 133] width 22 height 22
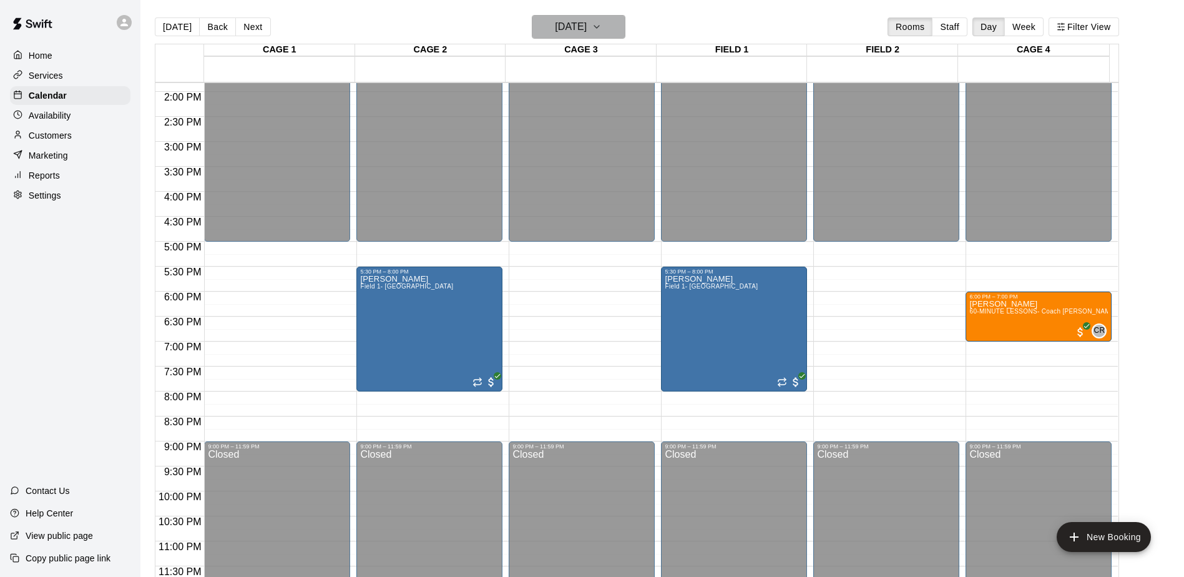
click at [587, 25] on h6 "[DATE]" at bounding box center [571, 26] width 32 height 17
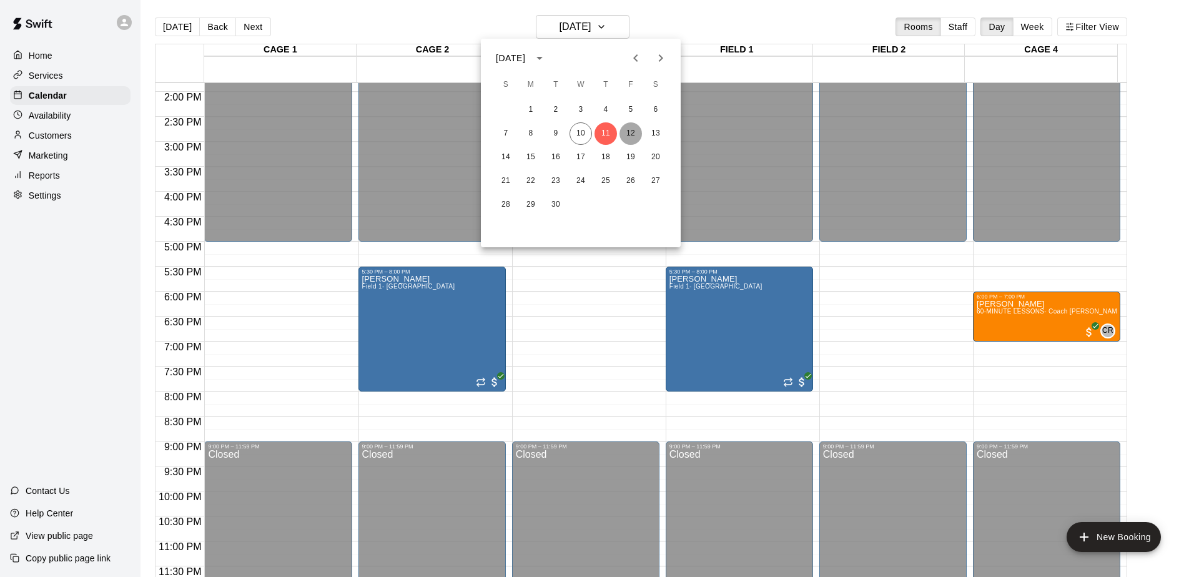
click at [626, 130] on button "12" at bounding box center [630, 133] width 22 height 22
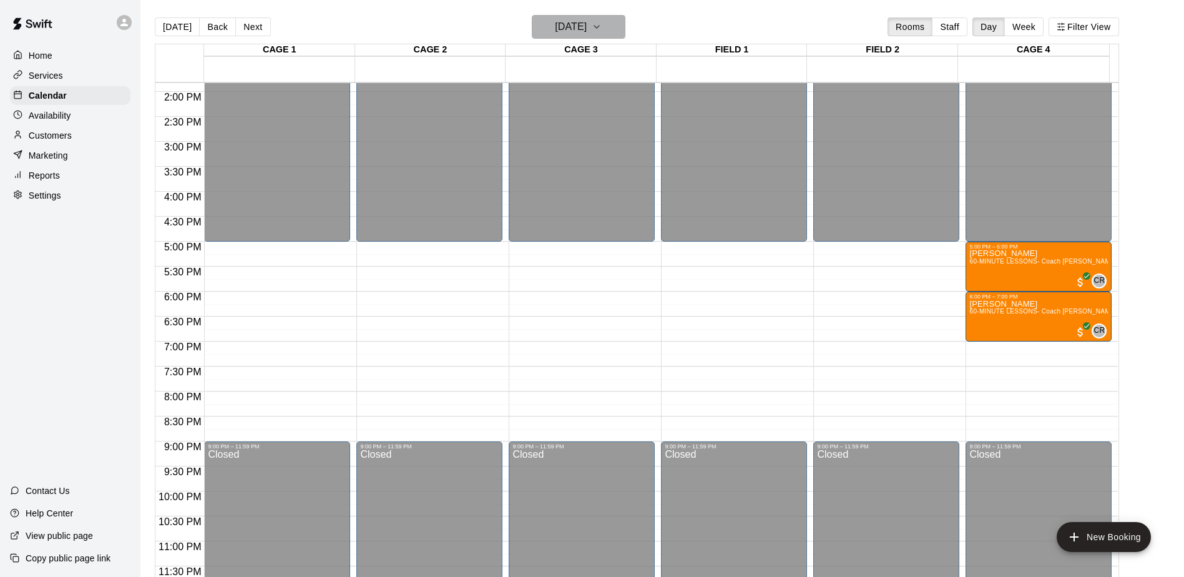
click at [582, 24] on h6 "[DATE]" at bounding box center [571, 26] width 32 height 17
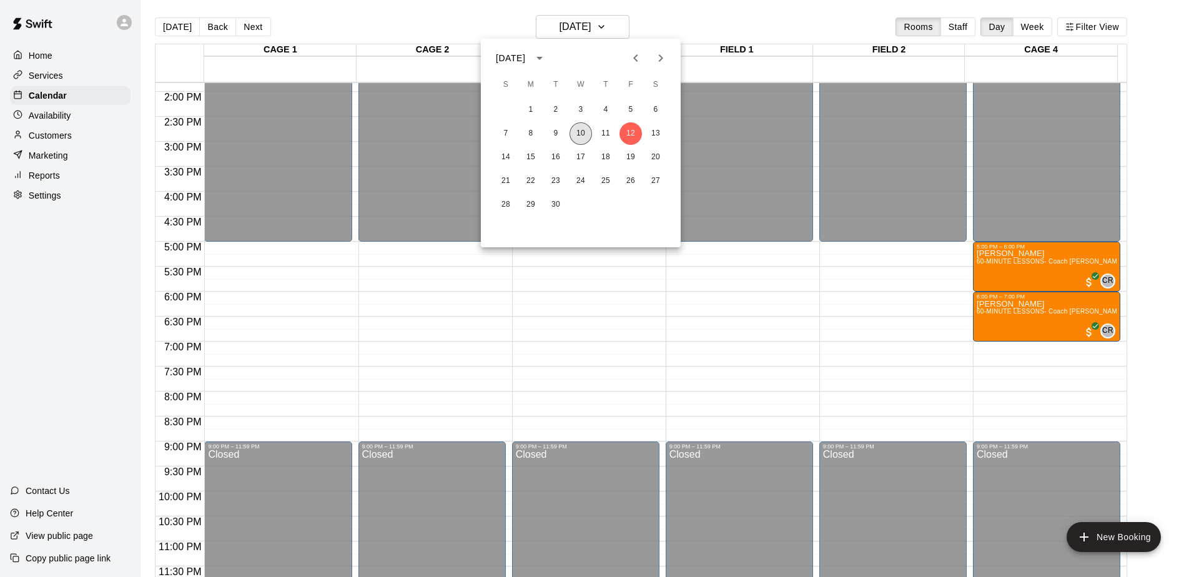
click at [578, 125] on button "10" at bounding box center [580, 133] width 22 height 22
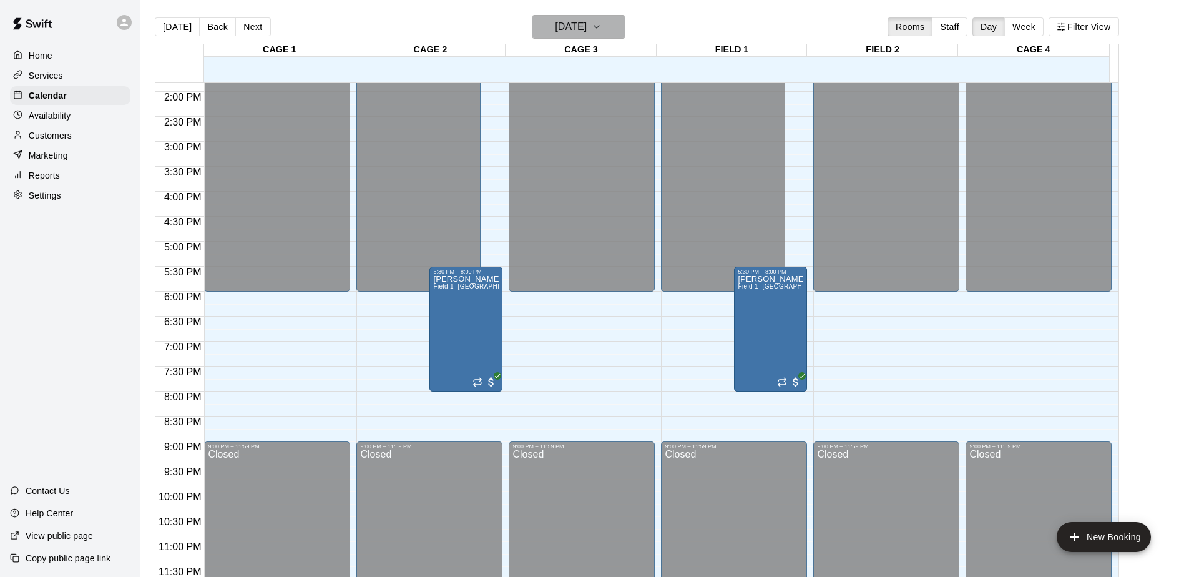
click at [602, 24] on icon "button" at bounding box center [597, 26] width 10 height 15
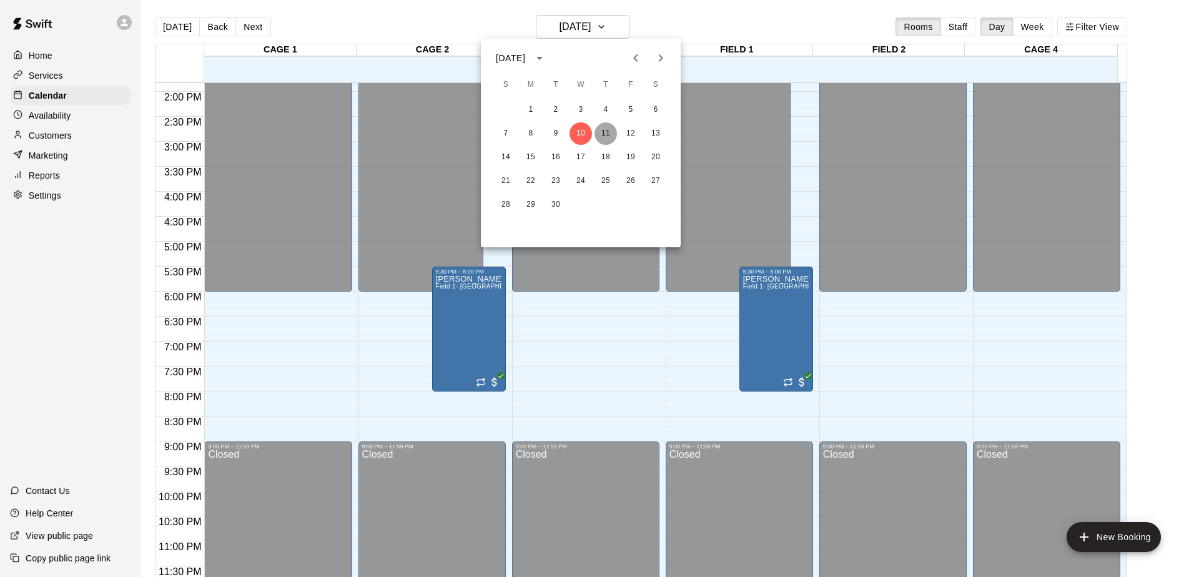
click at [602, 132] on button "11" at bounding box center [605, 133] width 22 height 22
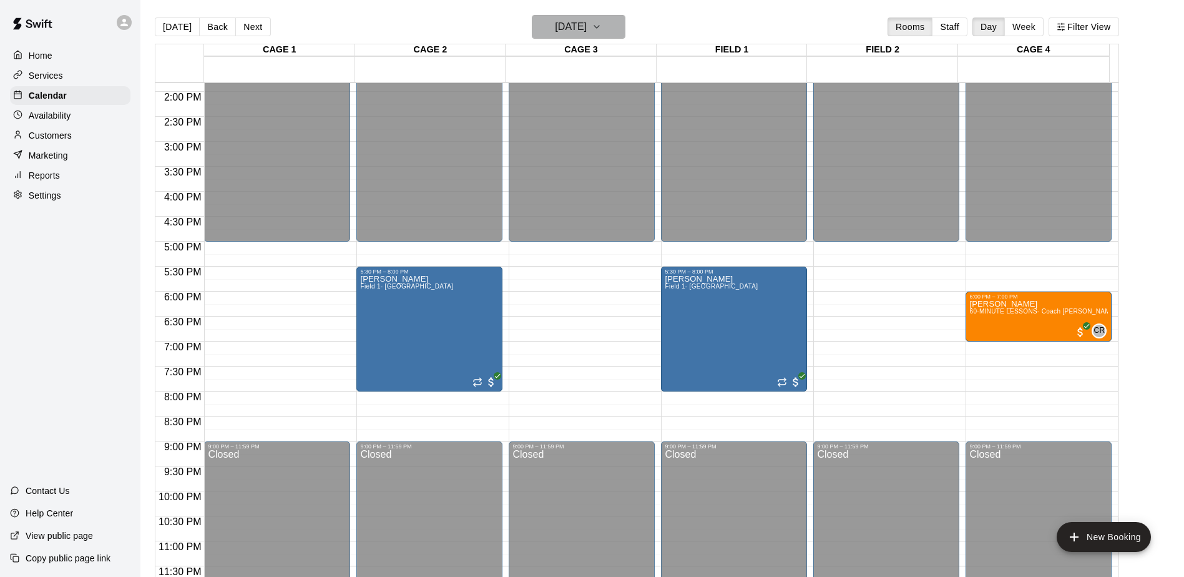
click at [587, 31] on h6 "[DATE]" at bounding box center [571, 26] width 32 height 17
